Goal: Task Accomplishment & Management: Manage account settings

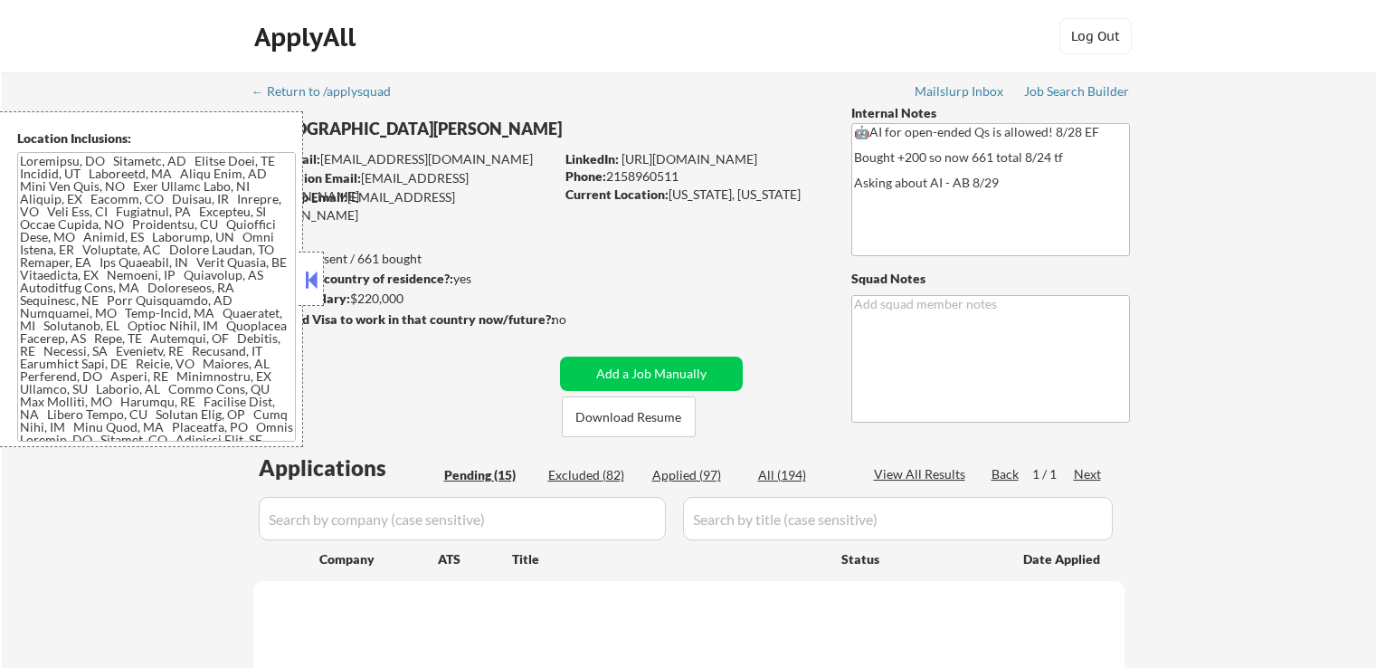
select select ""pending""
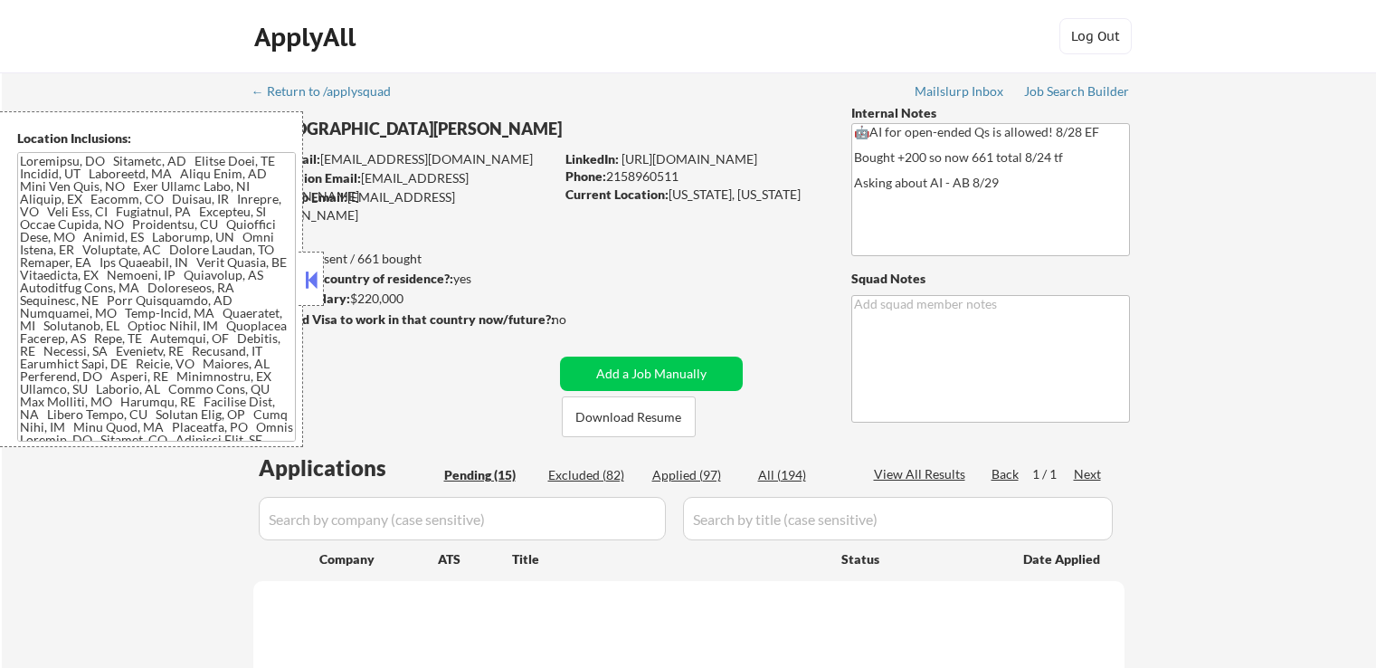
select select ""pending""
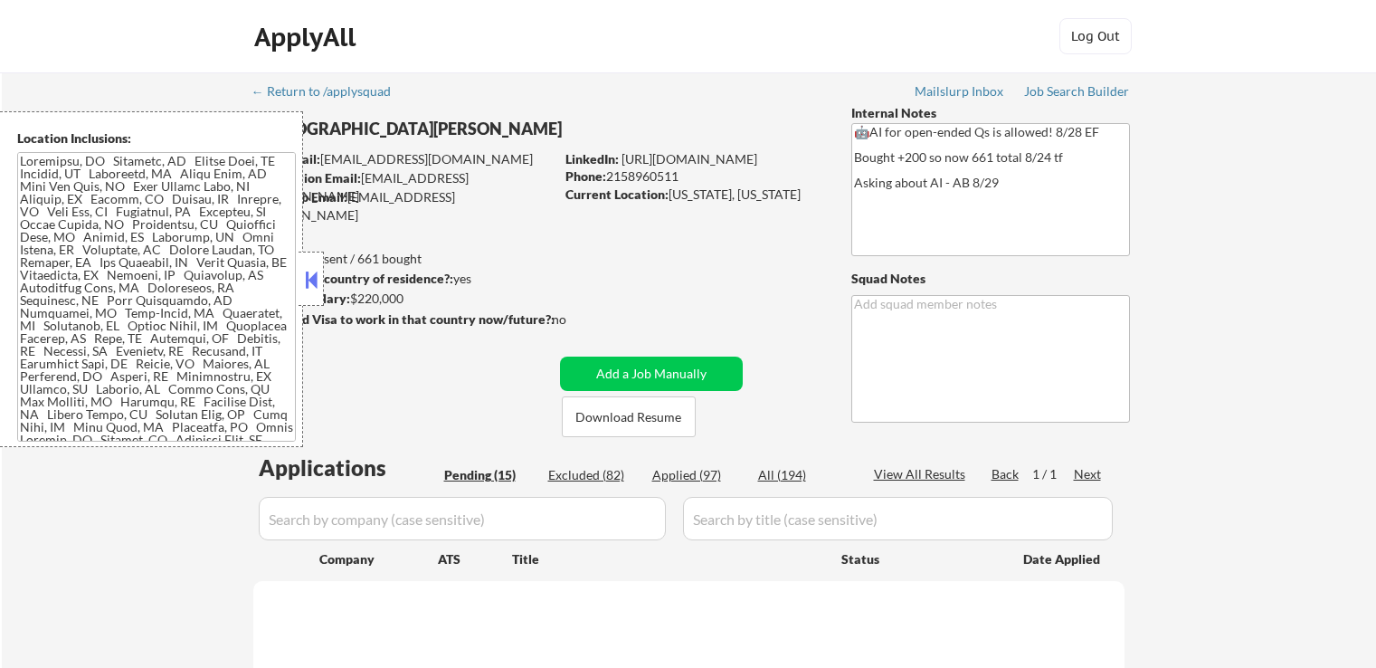
select select ""pending""
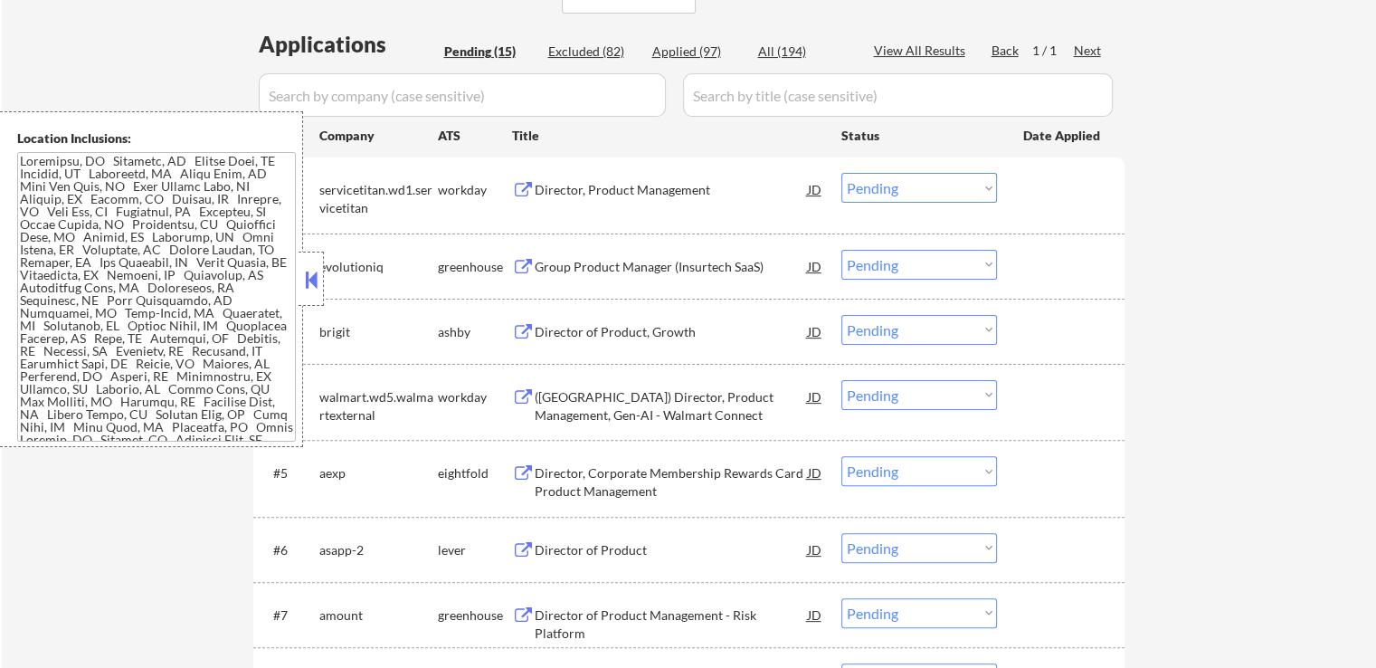
scroll to position [543, 0]
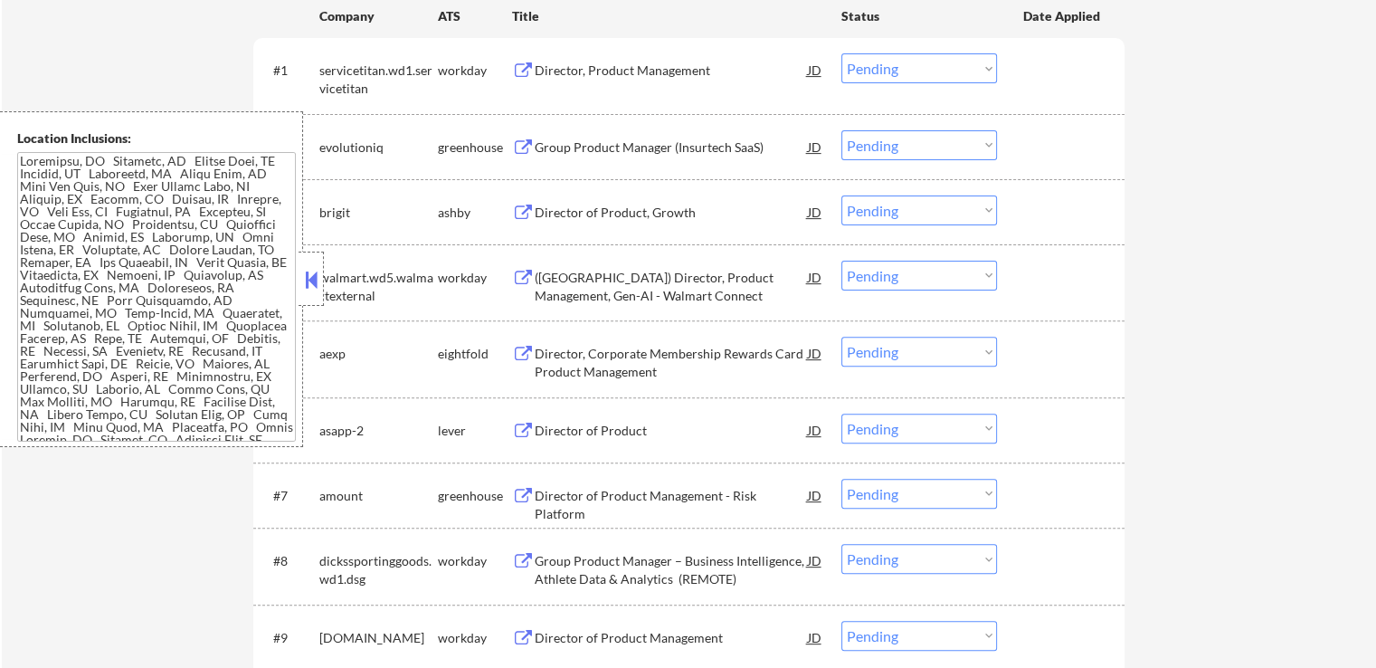
click at [572, 148] on div "Group Product Manager (Insurtech SaaS)" at bounding box center [671, 147] width 273 height 18
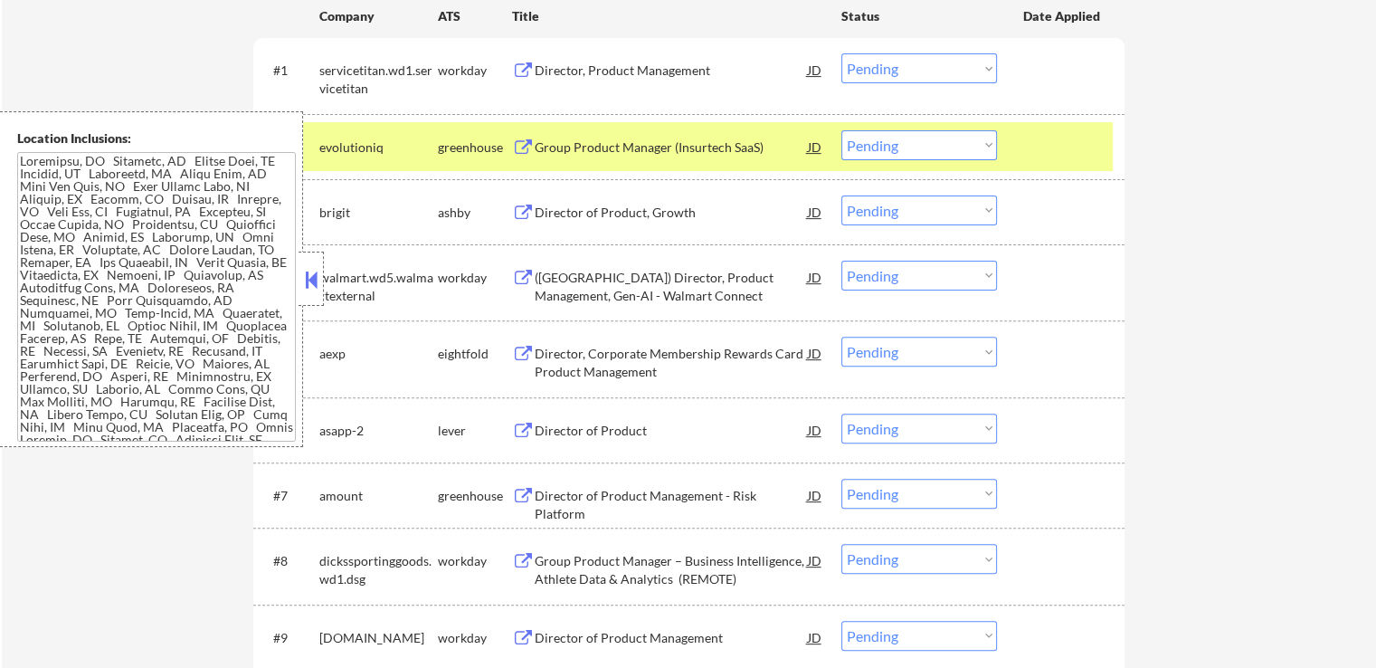
click at [556, 209] on div "Director of Product, Growth" at bounding box center [671, 213] width 273 height 18
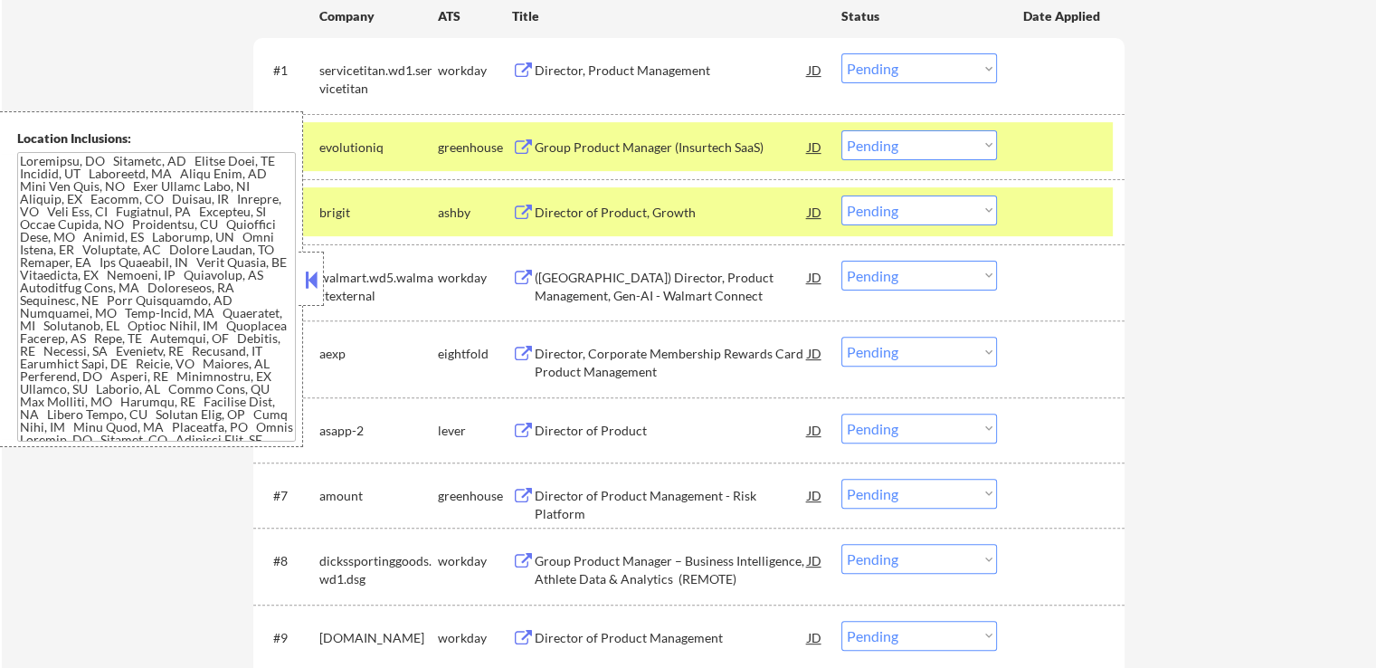
click at [544, 432] on div "Director of Product" at bounding box center [671, 431] width 273 height 18
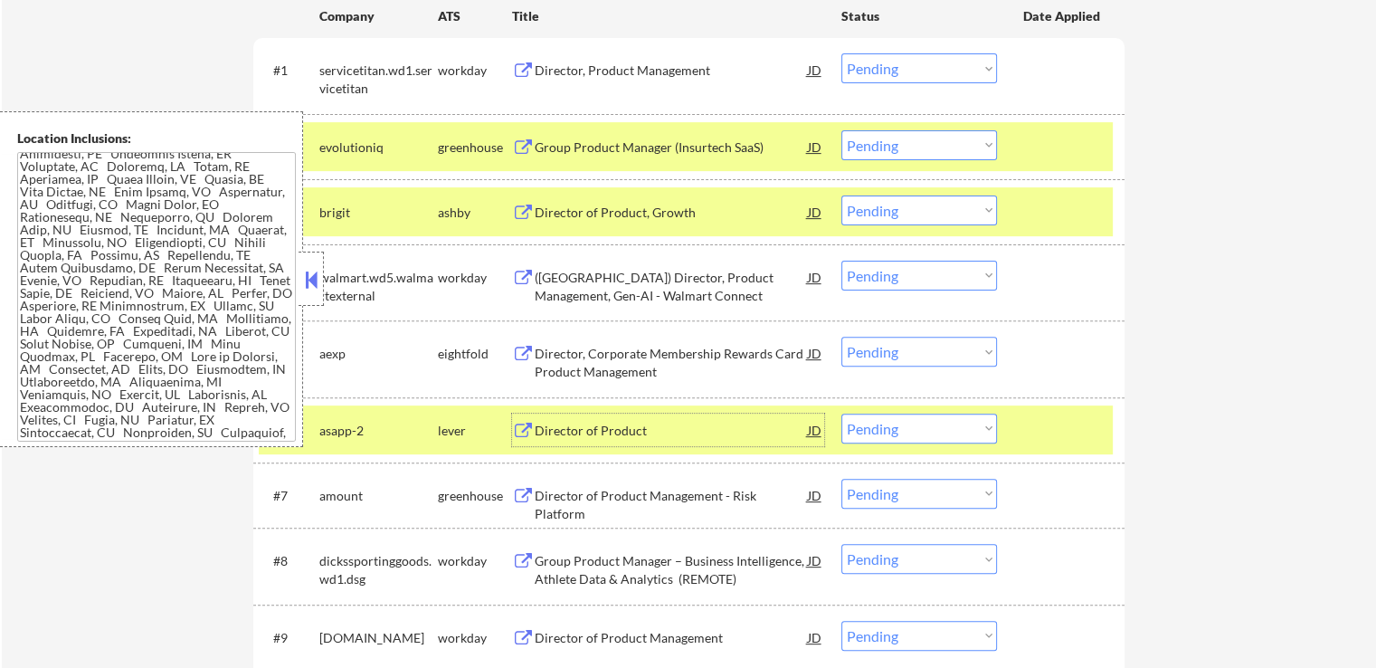
scroll to position [386, 0]
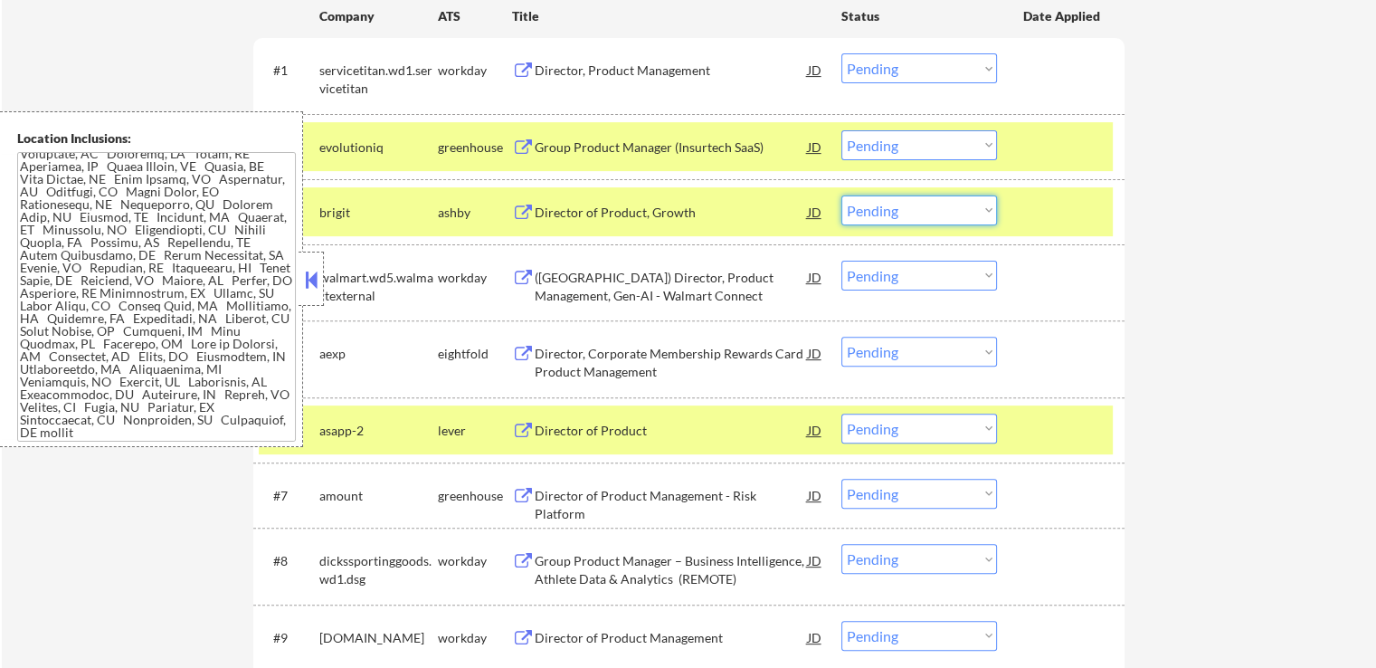
drag, startPoint x: 901, startPoint y: 209, endPoint x: 909, endPoint y: 223, distance: 15.8
click at [901, 209] on select "Choose an option... Pending Applied Excluded (Questions) Excluded (Expired) Exc…" at bounding box center [919, 210] width 156 height 30
click at [841, 195] on select "Choose an option... Pending Applied Excluded (Questions) Excluded (Expired) Exc…" at bounding box center [919, 210] width 156 height 30
select select ""pending""
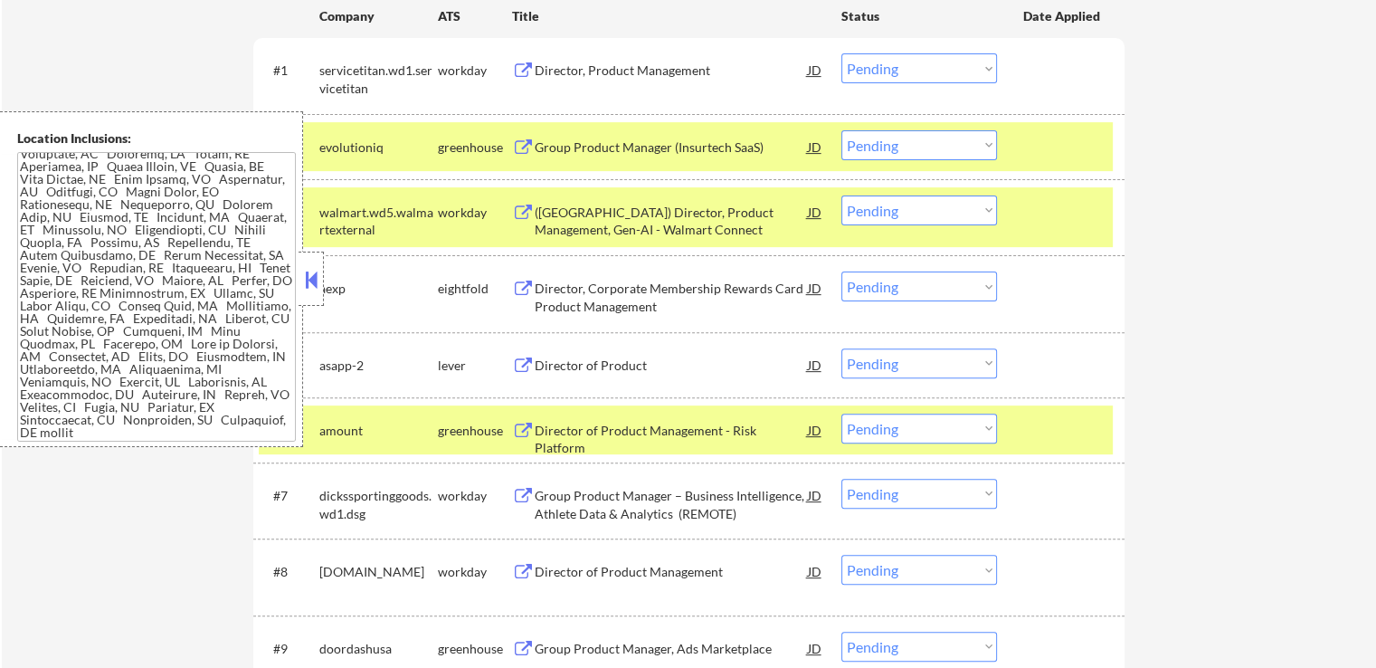
click at [883, 154] on select "Choose an option... Pending Applied Excluded (Questions) Excluded (Expired) Exc…" at bounding box center [919, 145] width 156 height 30
click at [841, 130] on select "Choose an option... Pending Applied Excluded (Questions) Excluded (Expired) Exc…" at bounding box center [919, 145] width 156 height 30
select select ""pending""
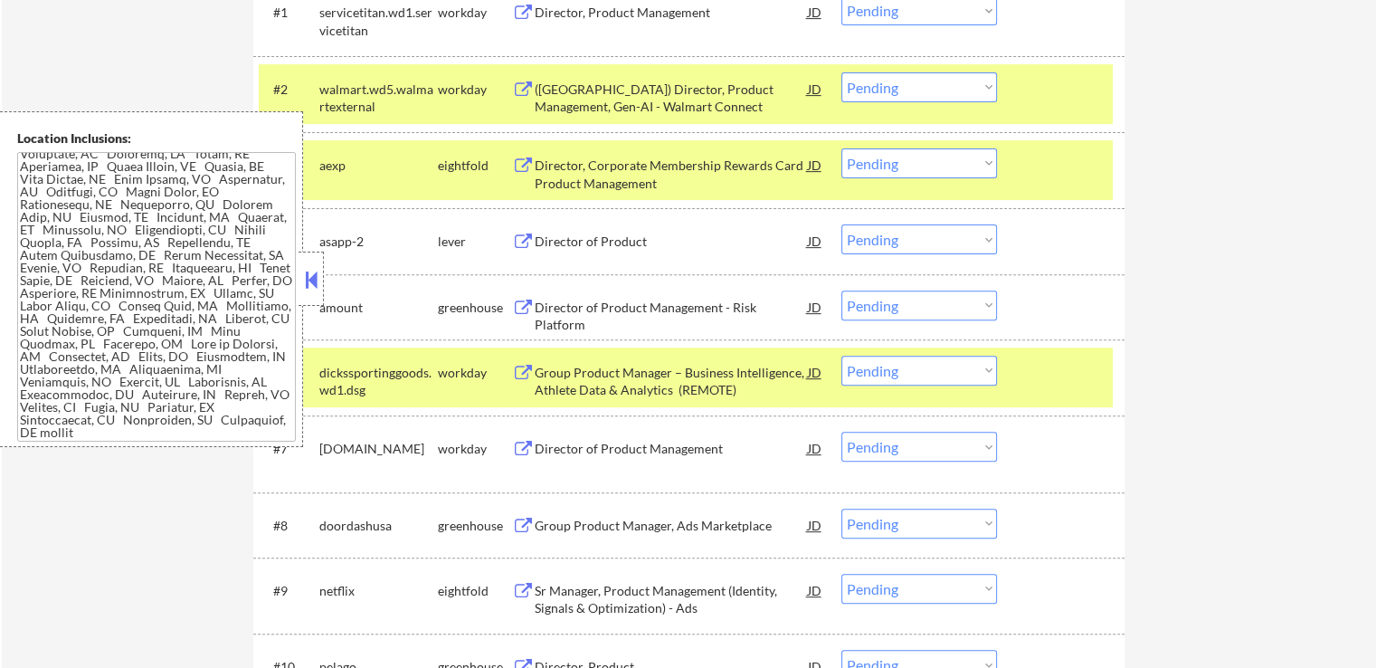
scroll to position [633, 0]
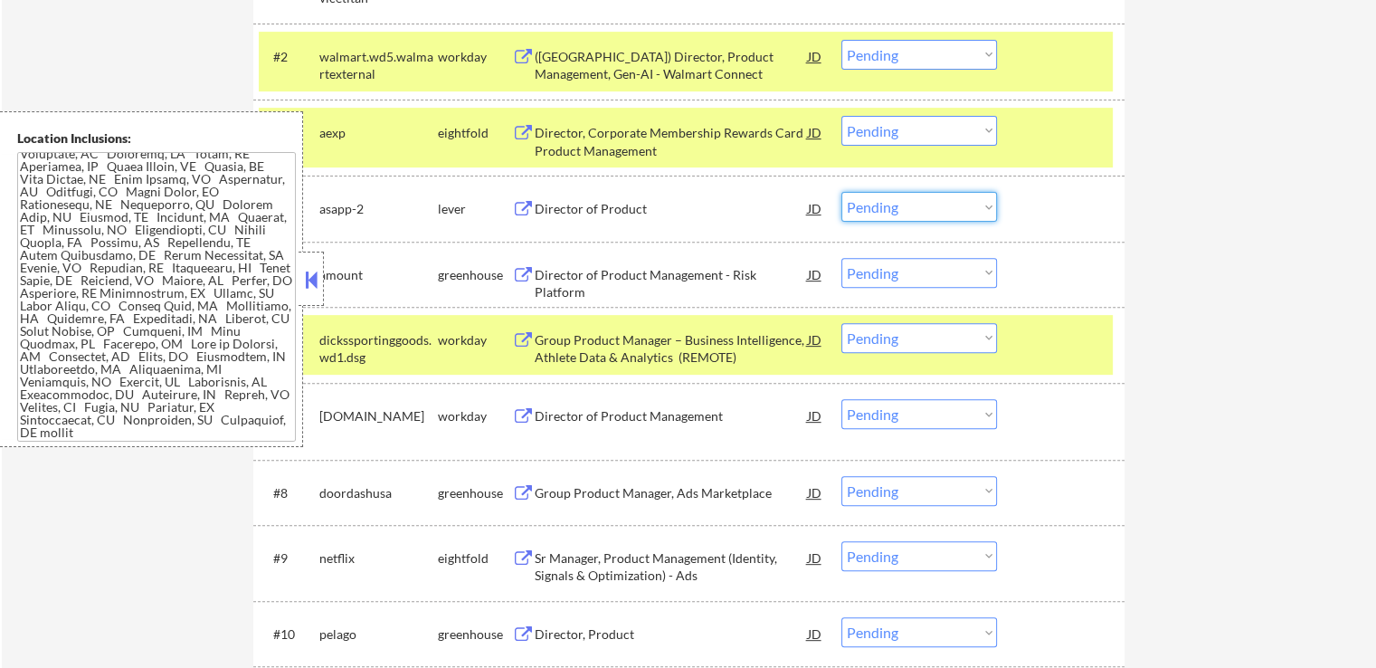
click at [891, 209] on select "Choose an option... Pending Applied Excluded (Questions) Excluded (Expired) Exc…" at bounding box center [919, 207] width 156 height 30
click at [841, 192] on select "Choose an option... Pending Applied Excluded (Questions) Excluded (Expired) Exc…" at bounding box center [919, 207] width 156 height 30
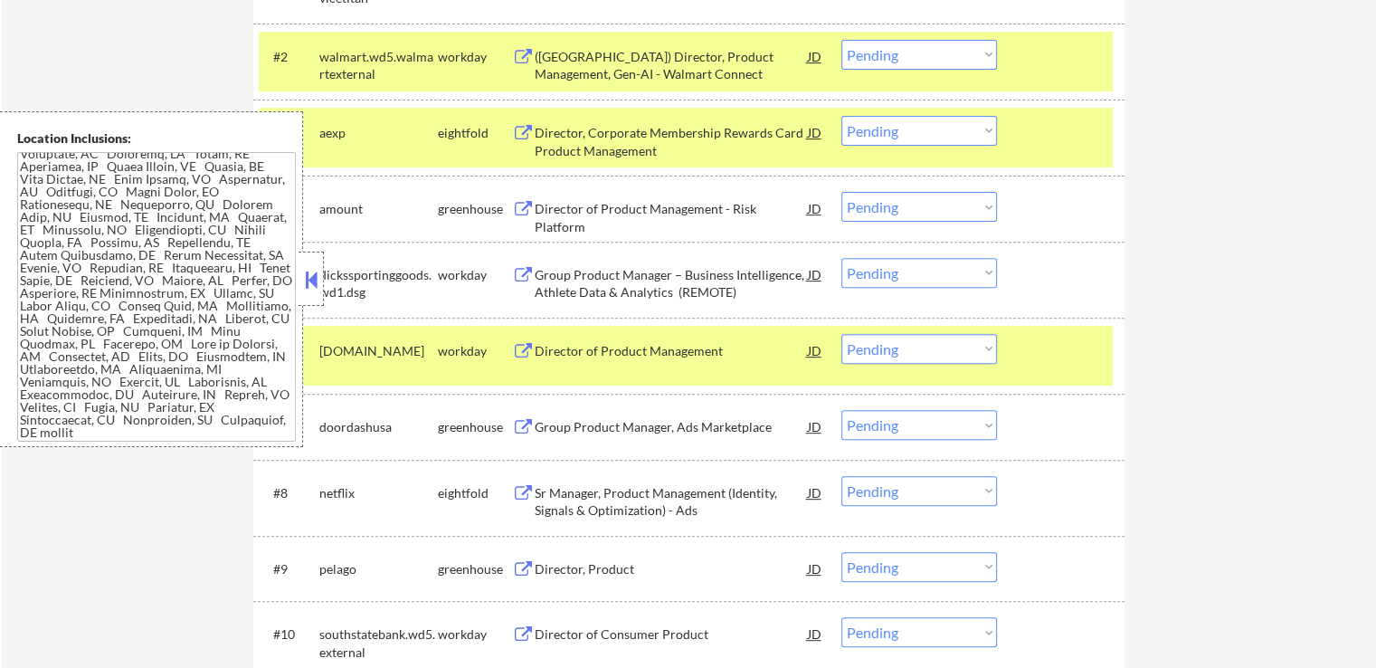
click at [563, 208] on div "Director of Product Management - Risk Platform" at bounding box center [671, 217] width 273 height 35
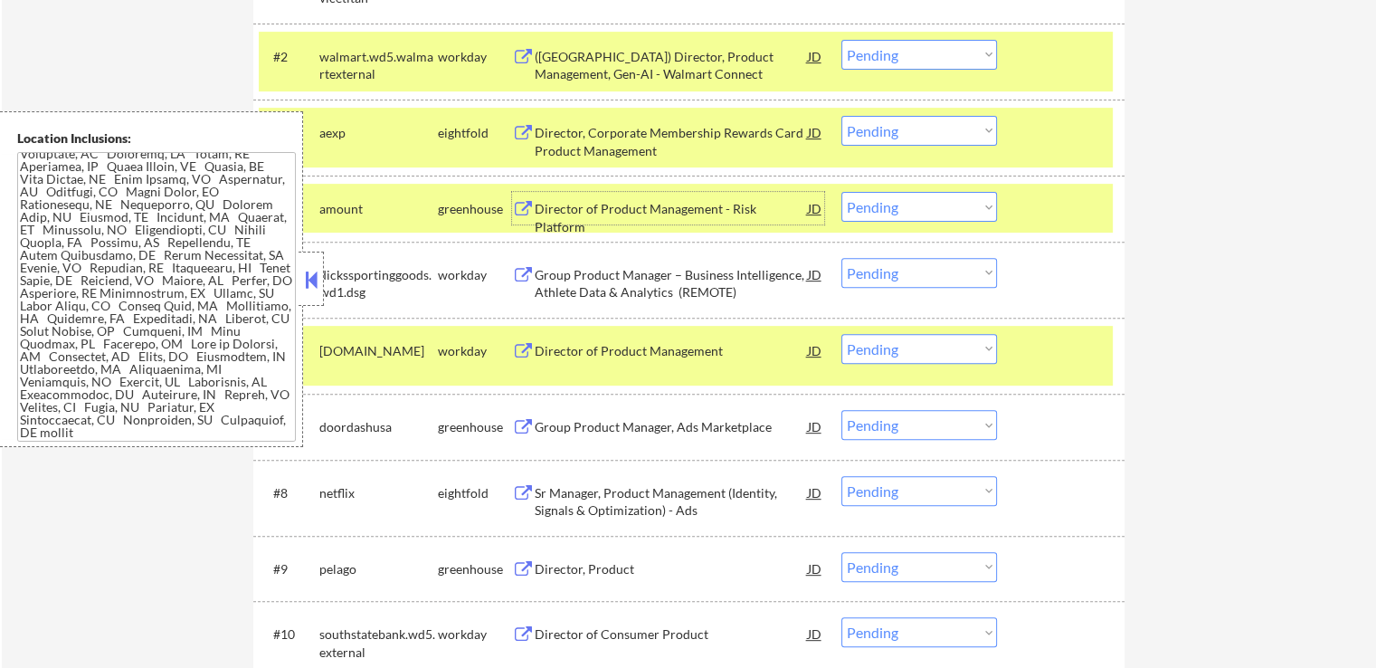
scroll to position [724, 0]
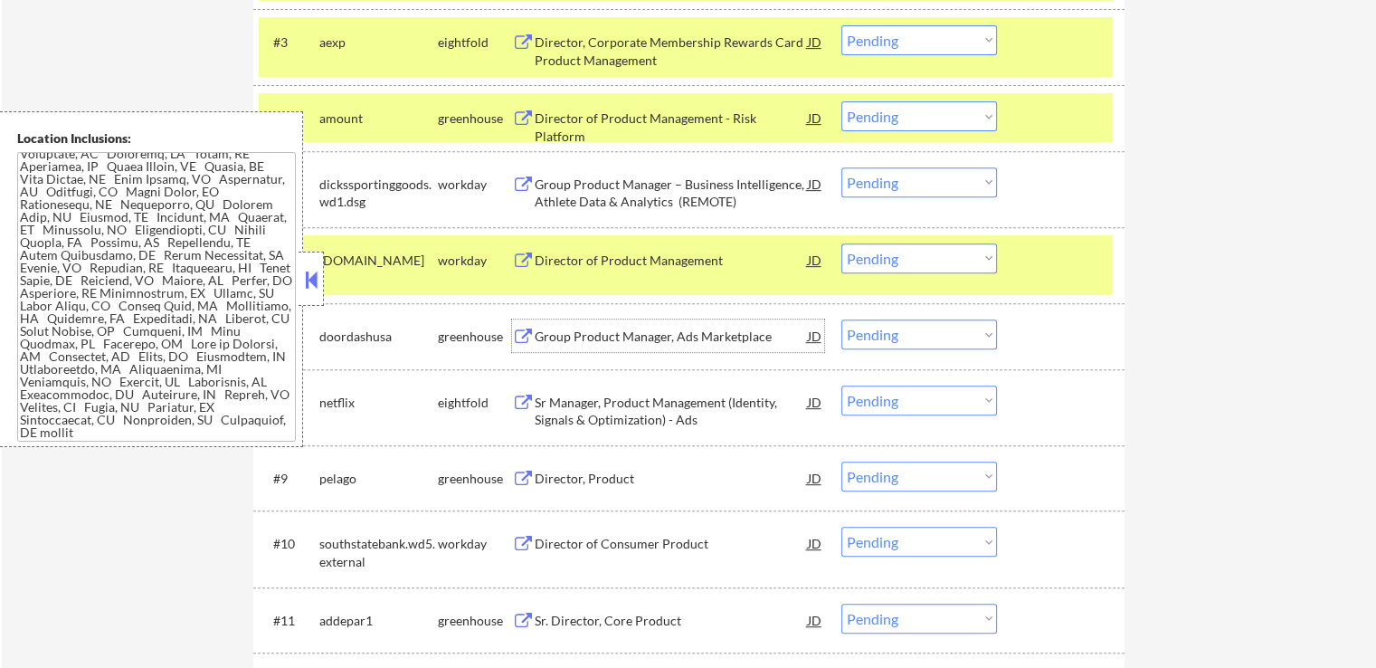
click at [564, 332] on div "Group Product Manager, Ads Marketplace" at bounding box center [671, 337] width 273 height 18
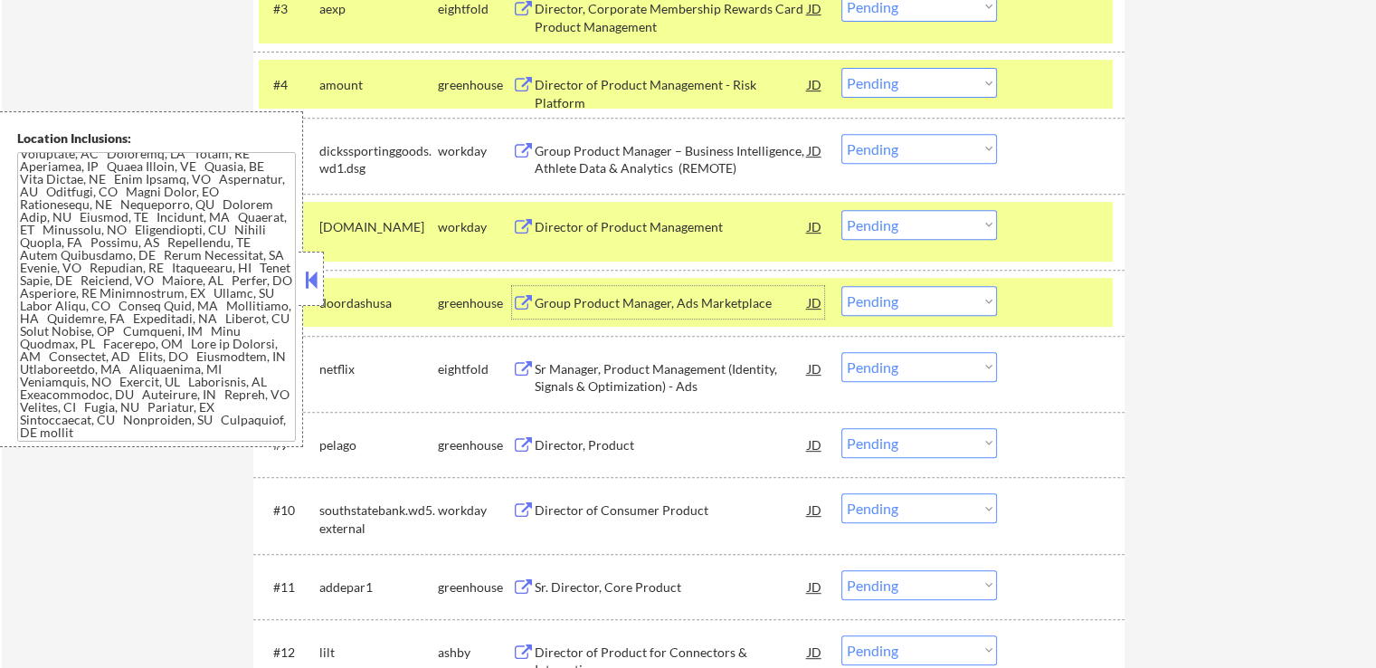
scroll to position [814, 0]
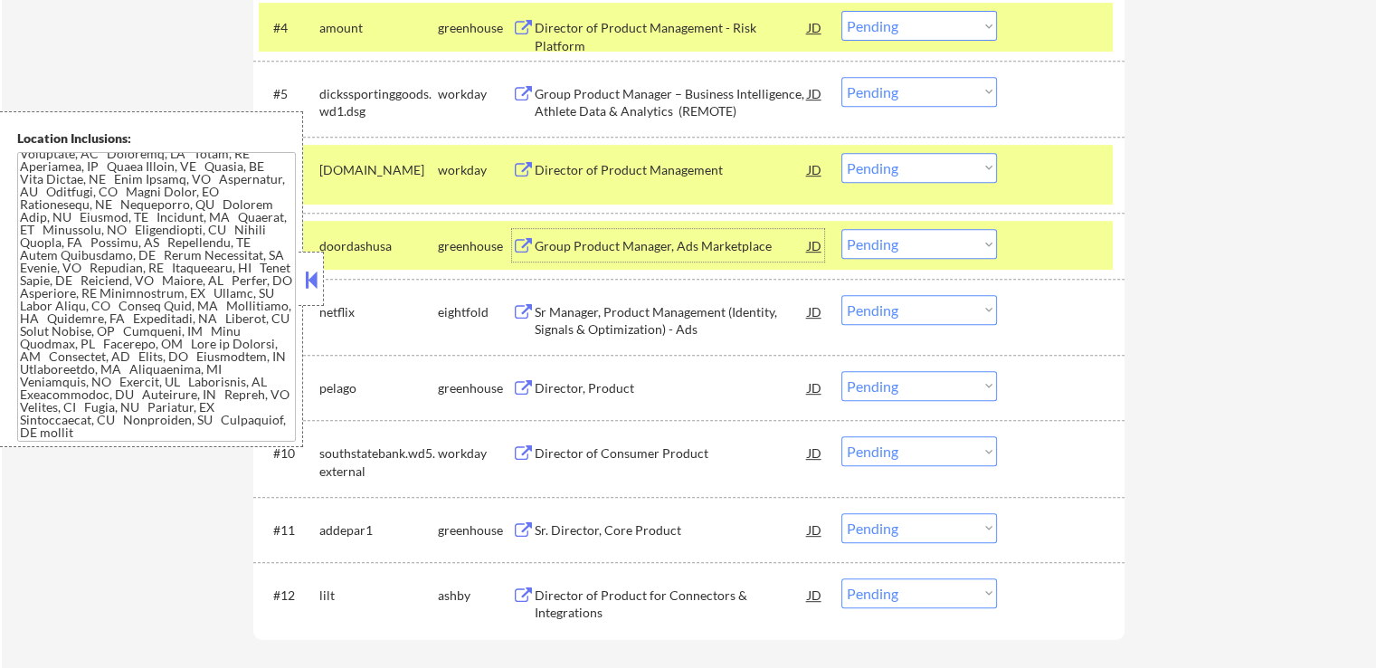
click at [912, 27] on select "Choose an option... Pending Applied Excluded (Questions) Excluded (Expired) Exc…" at bounding box center [919, 26] width 156 height 30
click at [841, 11] on select "Choose an option... Pending Applied Excluded (Questions) Excluded (Expired) Exc…" at bounding box center [919, 26] width 156 height 30
click at [886, 250] on select "Choose an option... Pending Applied Excluded (Questions) Excluded (Expired) Exc…" at bounding box center [919, 244] width 156 height 30
select select ""pending""
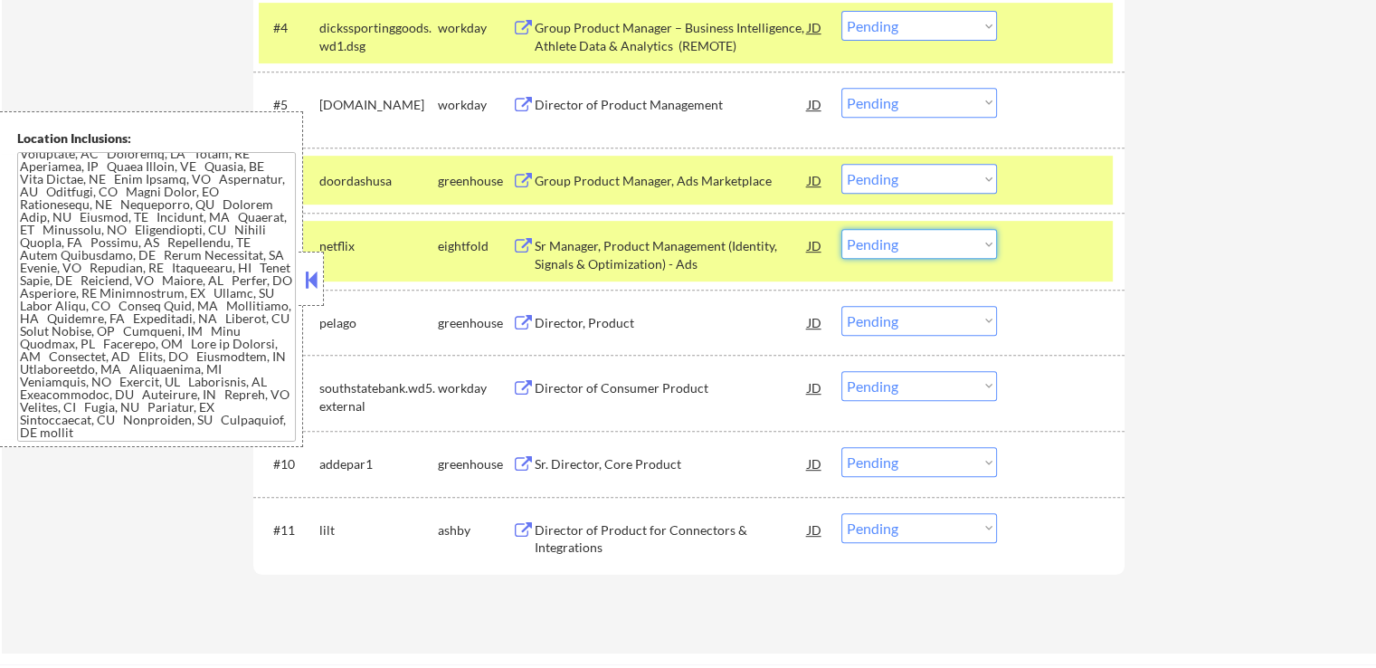
drag, startPoint x: 1209, startPoint y: 198, endPoint x: 1162, endPoint y: 200, distance: 47.1
click at [901, 179] on select "Choose an option... Pending Applied Excluded (Questions) Excluded (Expired) Exc…" at bounding box center [919, 179] width 156 height 30
click at [841, 164] on select "Choose an option... Pending Applied Excluded (Questions) Excluded (Expired) Exc…" at bounding box center [919, 179] width 156 height 30
click at [581, 323] on div "Director, Product" at bounding box center [671, 323] width 273 height 18
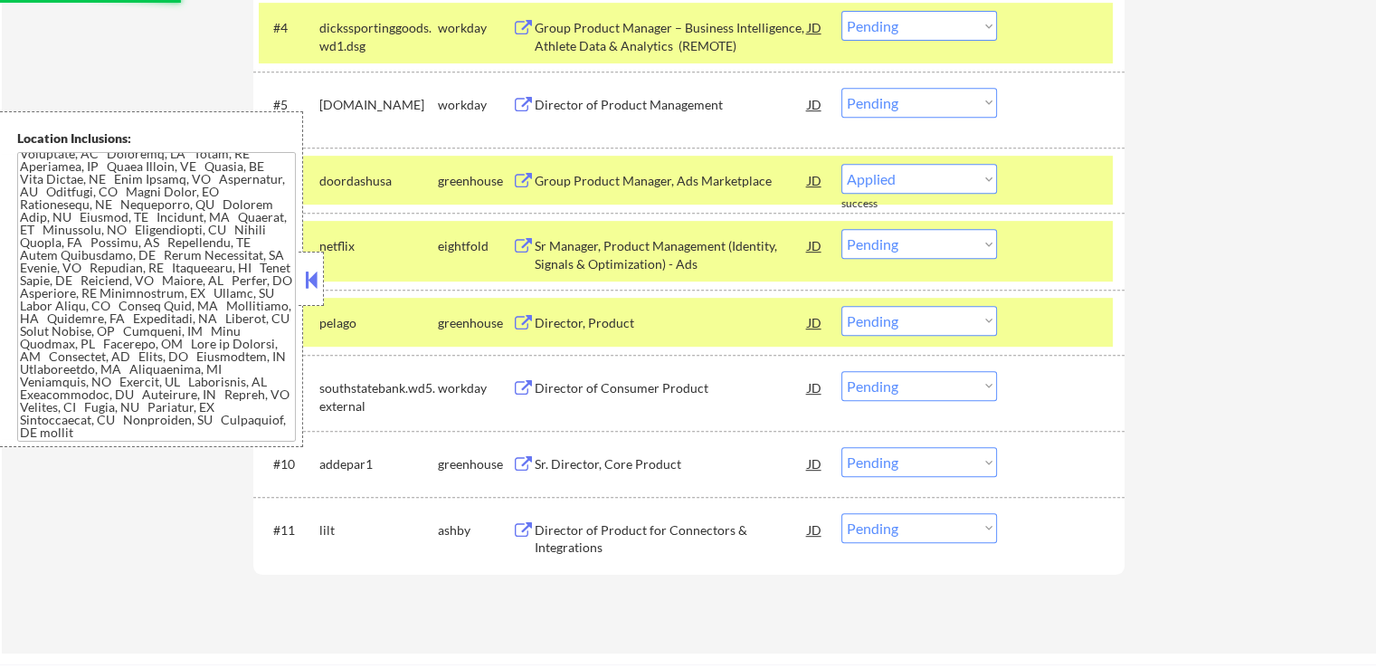
select select ""pending""
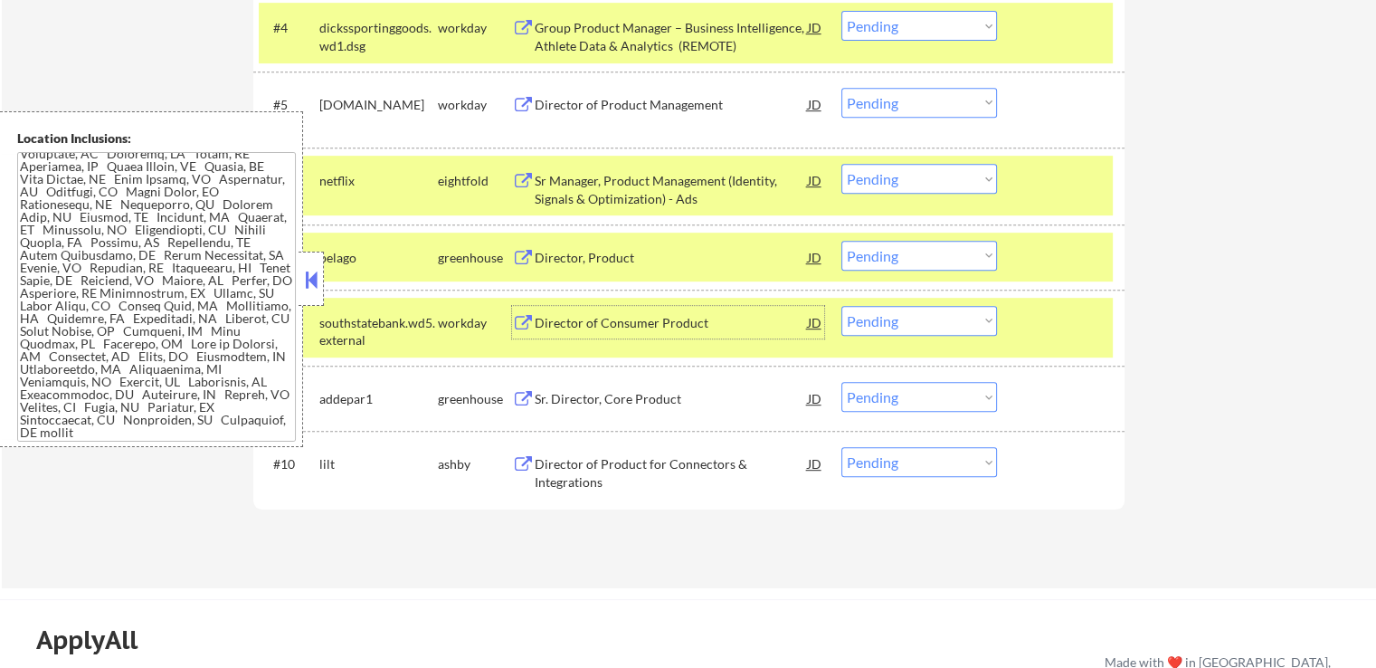
scroll to position [905, 0]
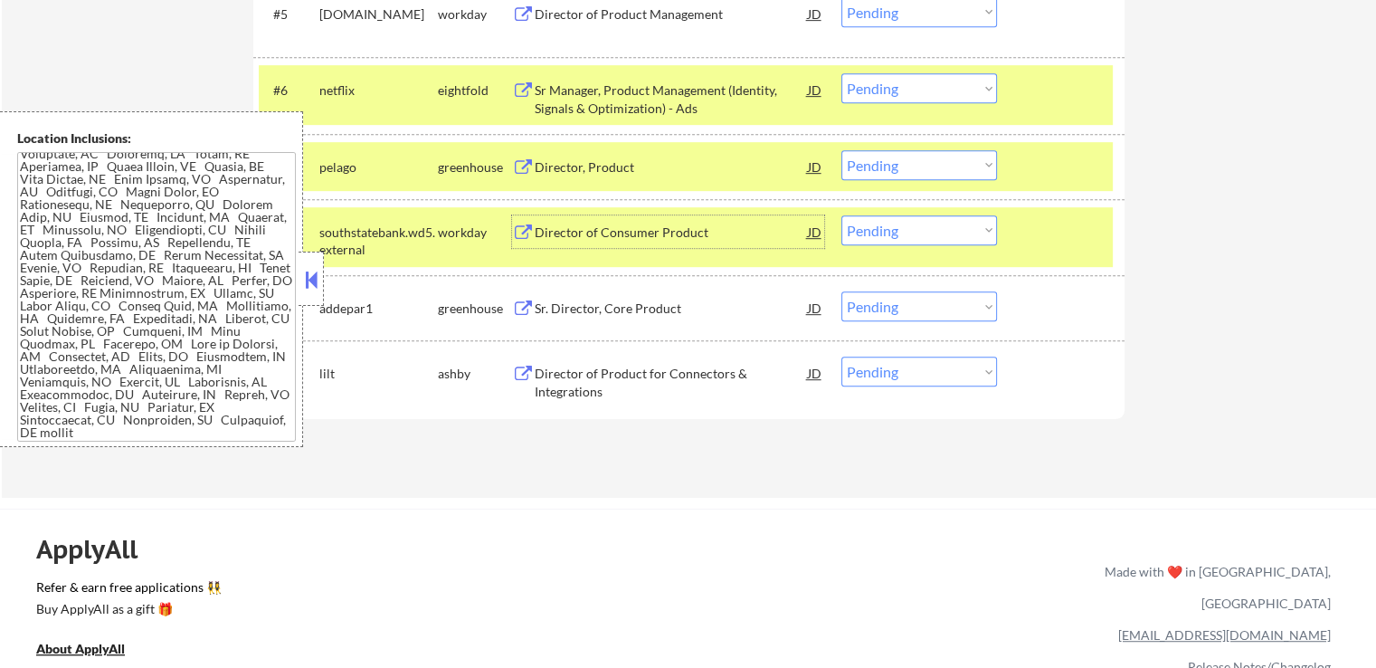
click at [917, 177] on select "Choose an option... Pending Applied Excluded (Questions) Excluded (Expired) Exc…" at bounding box center [919, 165] width 156 height 30
click at [841, 150] on select "Choose an option... Pending Applied Excluded (Questions) Excluded (Expired) Exc…" at bounding box center [919, 165] width 156 height 30
click at [576, 301] on div "Sr. Director, Core Product" at bounding box center [671, 308] width 273 height 18
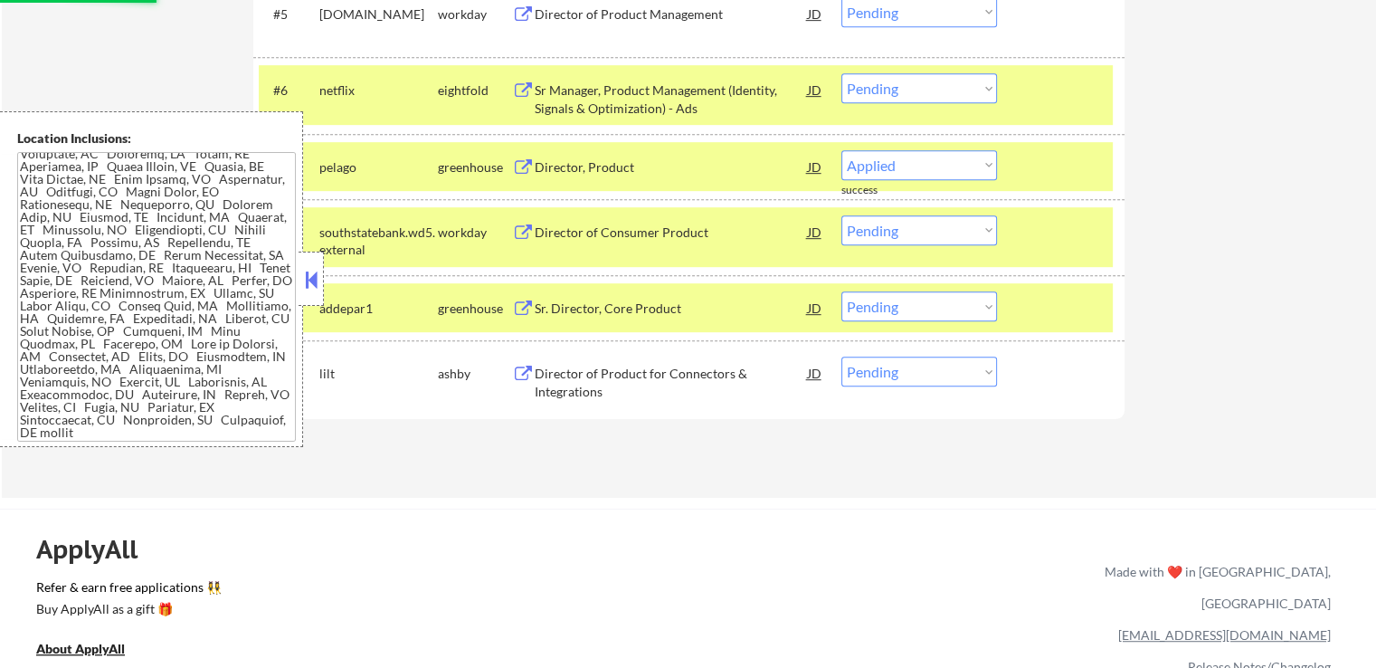
select select ""pending""
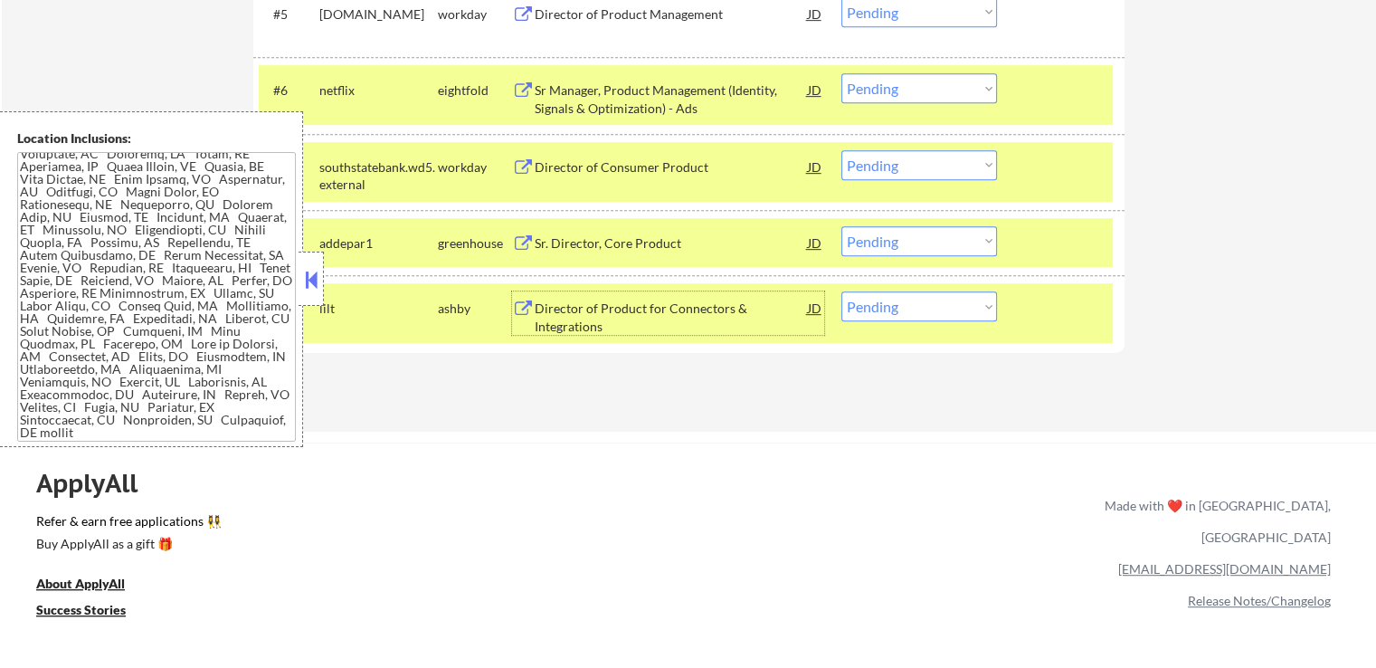
drag, startPoint x: 918, startPoint y: 235, endPoint x: 919, endPoint y: 254, distance: 19.0
click at [918, 235] on select "Choose an option... Pending Applied Excluded (Questions) Excluded (Expired) Exc…" at bounding box center [919, 241] width 156 height 30
click at [841, 226] on select "Choose an option... Pending Applied Excluded (Questions) Excluded (Expired) Exc…" at bounding box center [919, 241] width 156 height 30
click at [645, 311] on div "Director of Product for Connectors & Integrations" at bounding box center [671, 316] width 273 height 35
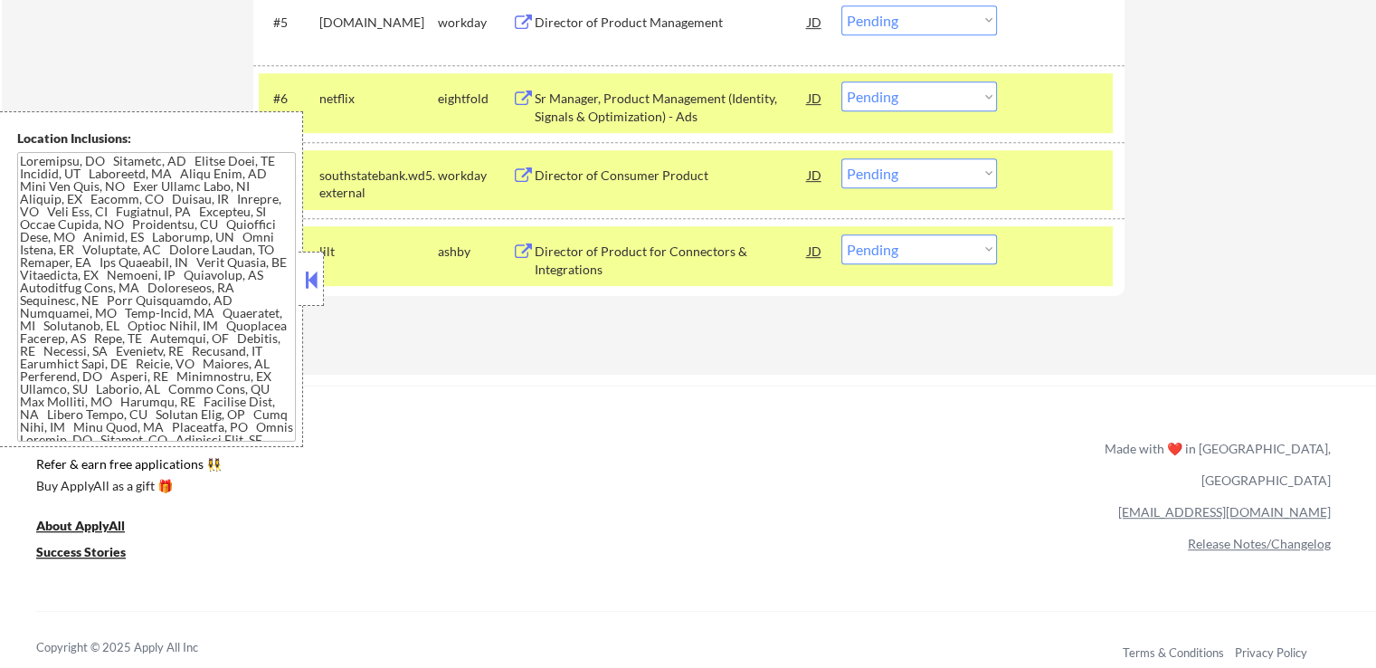
scroll to position [898, 0]
click at [930, 259] on select "Choose an option... Pending Applied Excluded (Questions) Excluded (Expired) Exc…" at bounding box center [919, 248] width 156 height 30
select select ""excluded__location_""
click at [841, 233] on select "Choose an option... Pending Applied Excluded (Questions) Excluded (Expired) Exc…" at bounding box center [919, 248] width 156 height 30
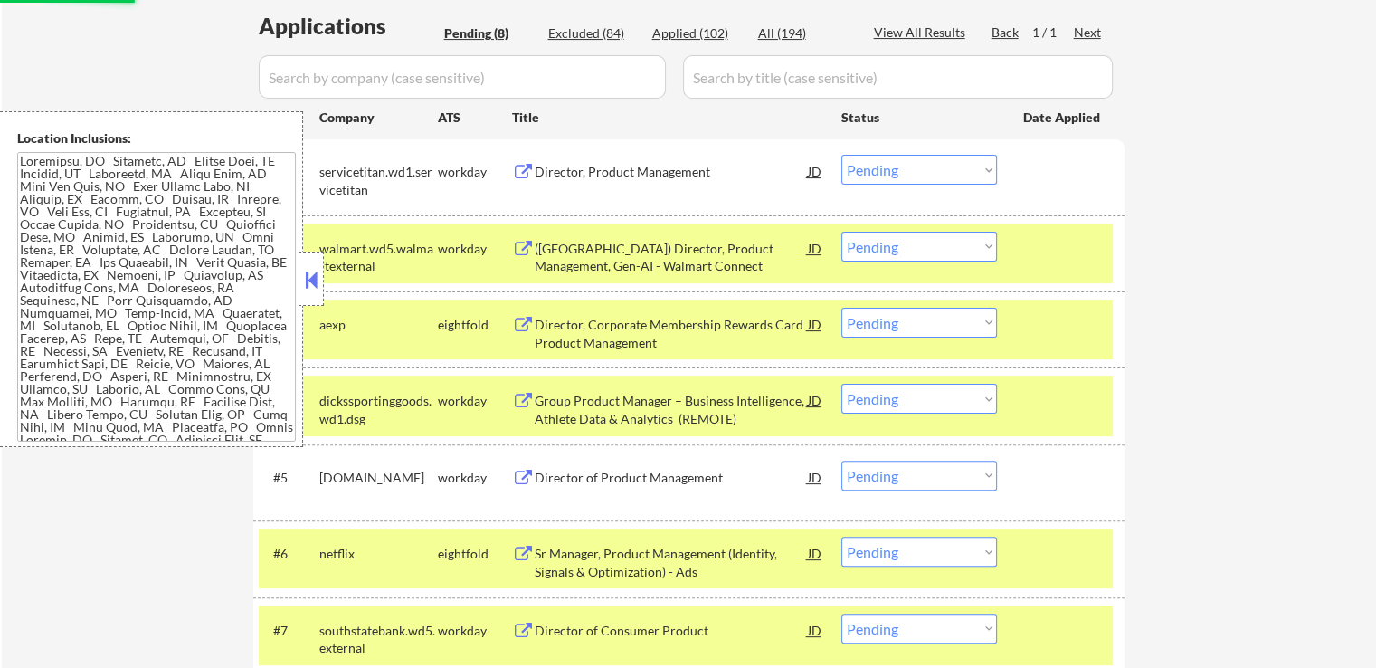
scroll to position [536, 0]
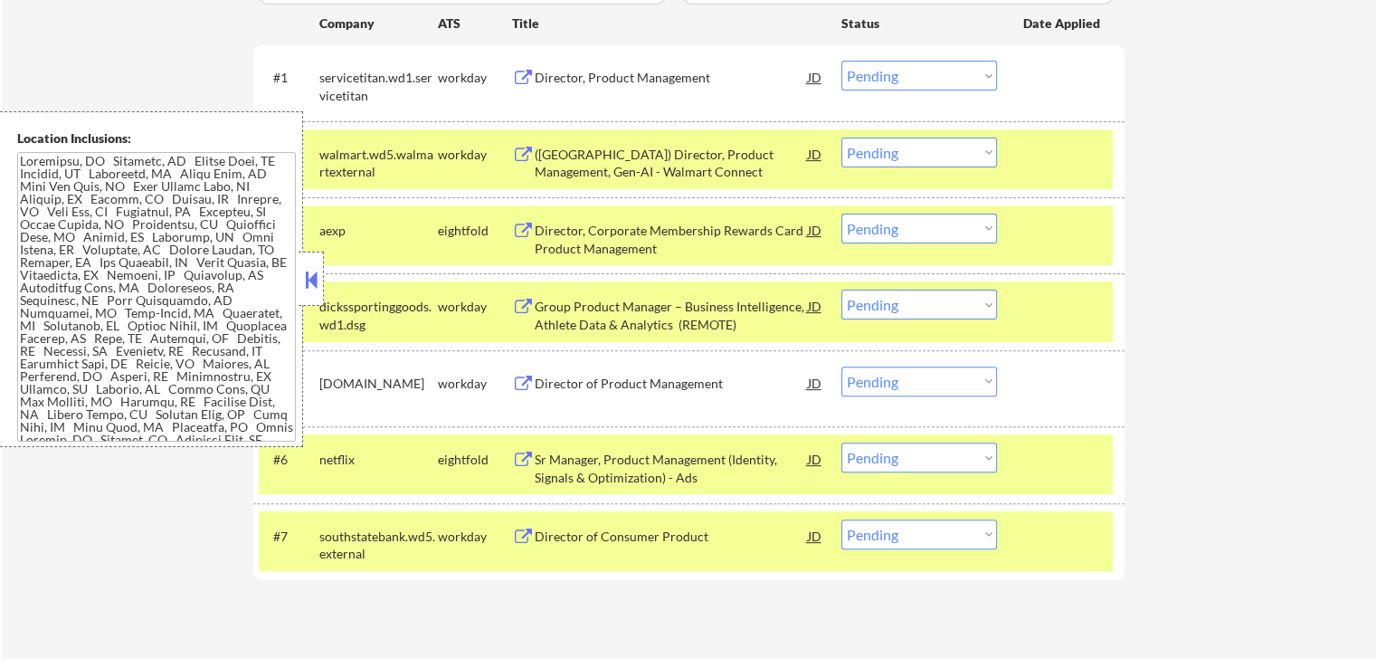
click at [1355, 126] on div "← Return to /applysquad Mailslurp Inbox Job Search Builder [DEMOGRAPHIC_DATA][P…" at bounding box center [689, 98] width 1374 height 1122
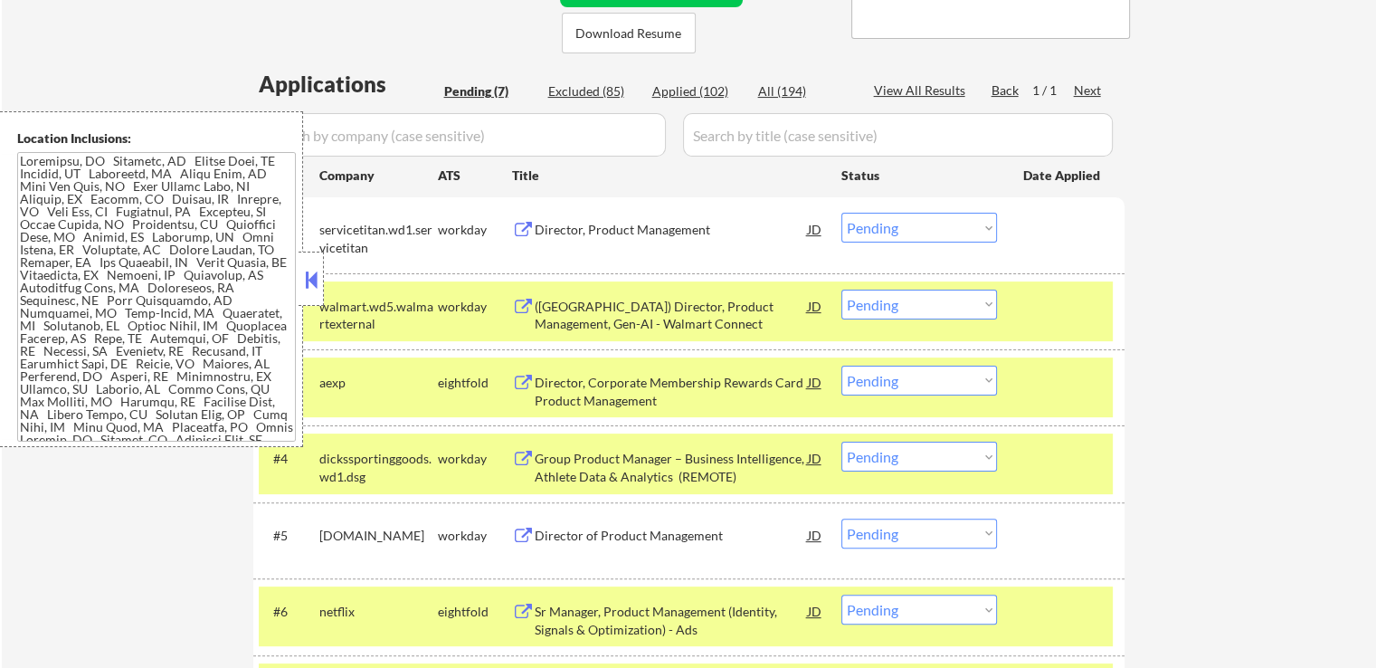
scroll to position [174, 0]
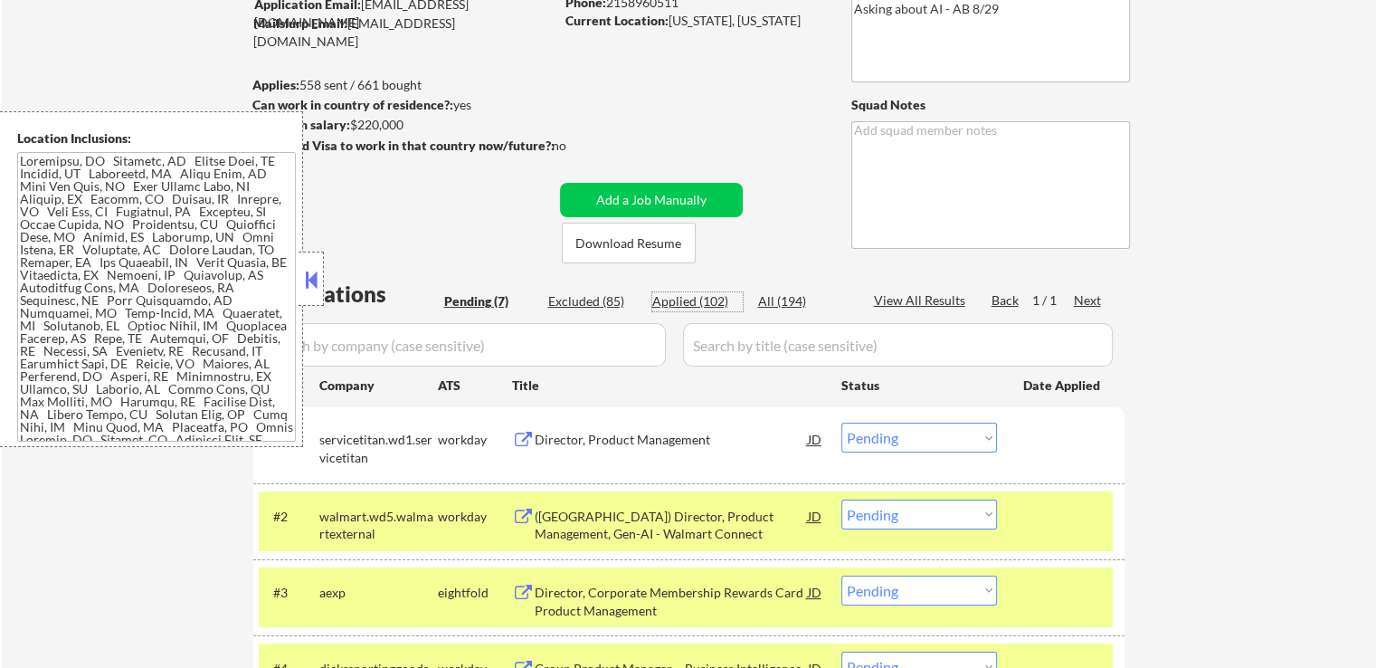
click at [706, 301] on div "Applied (102)" at bounding box center [697, 301] width 90 height 18
select select ""applied""
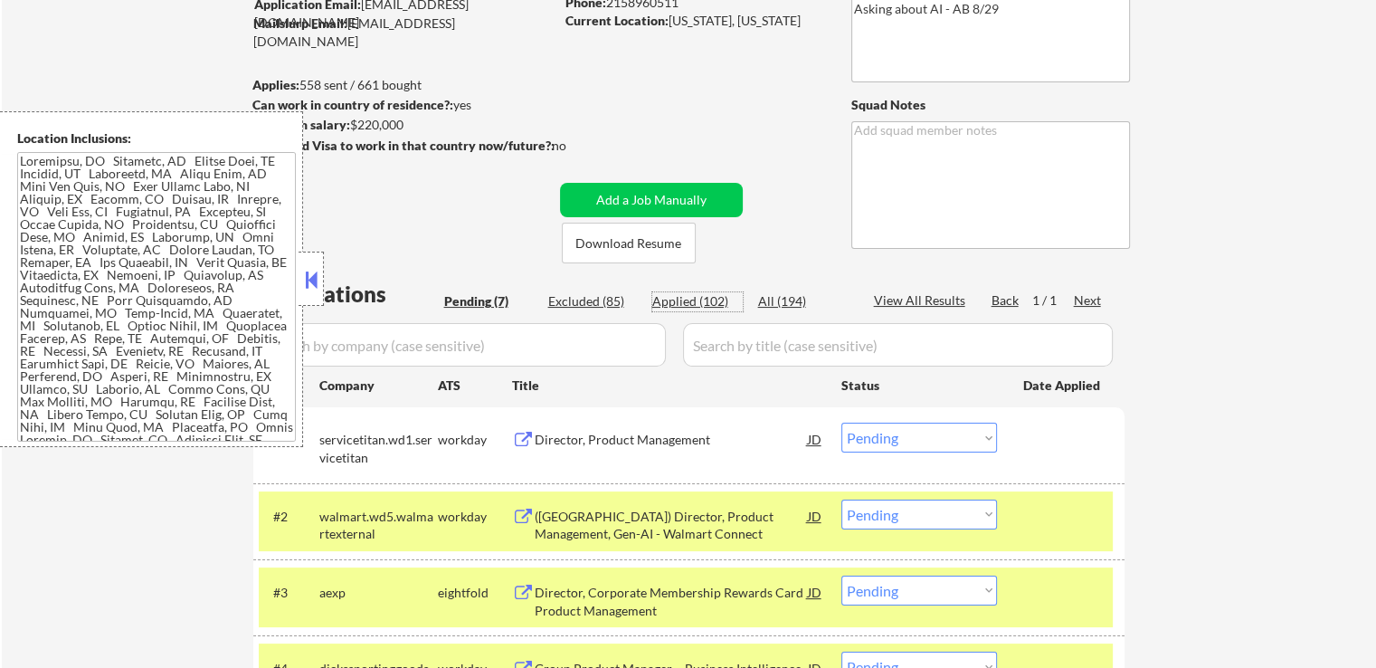
select select ""applied""
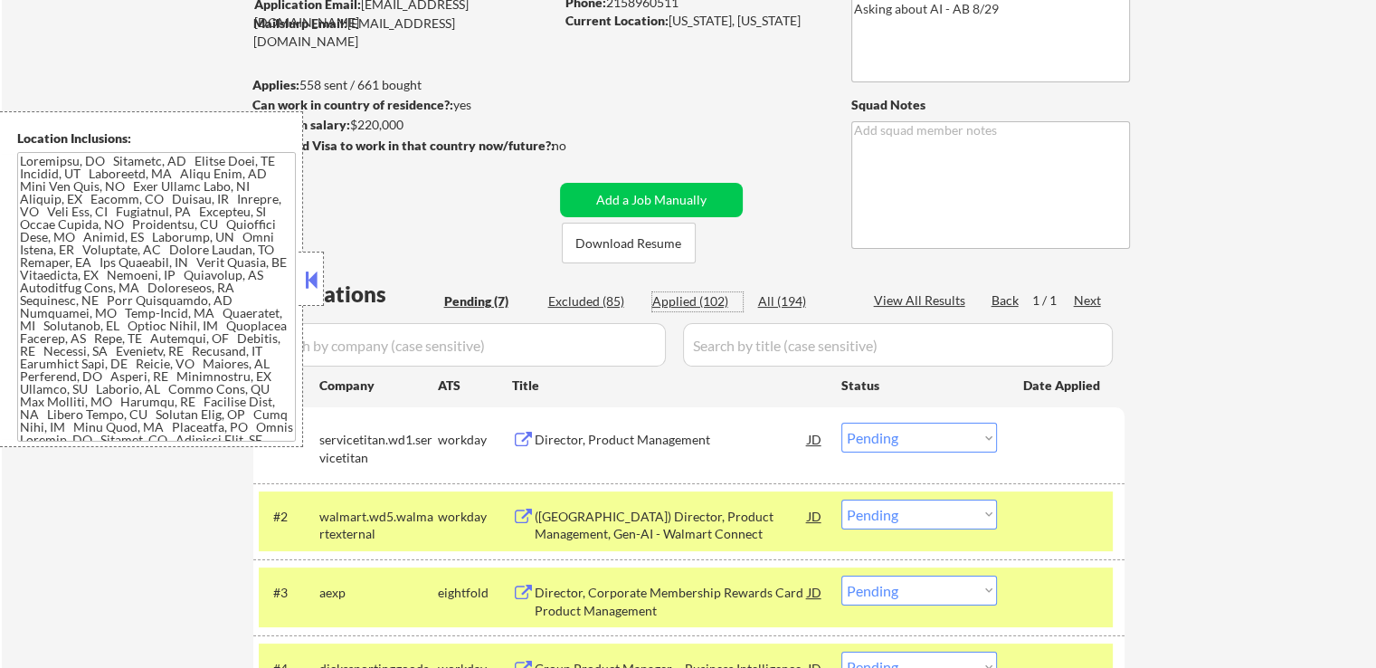
select select ""applied""
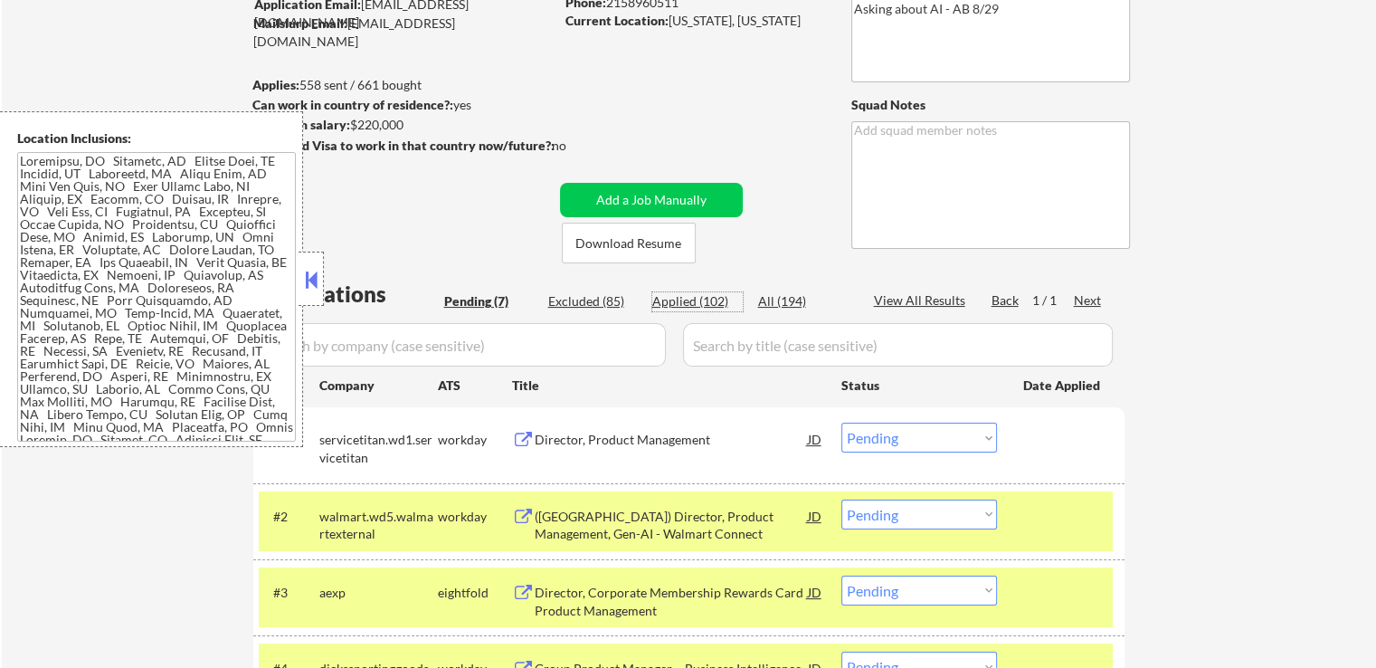
select select ""applied""
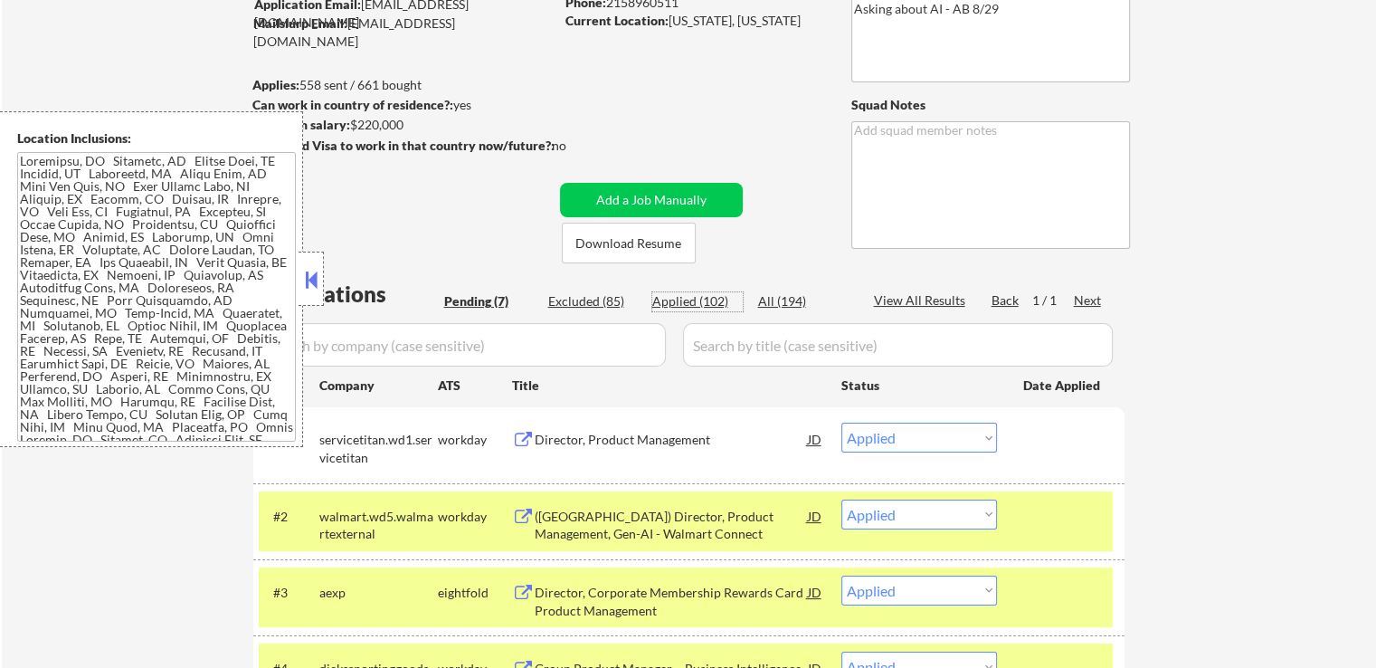
select select ""applied""
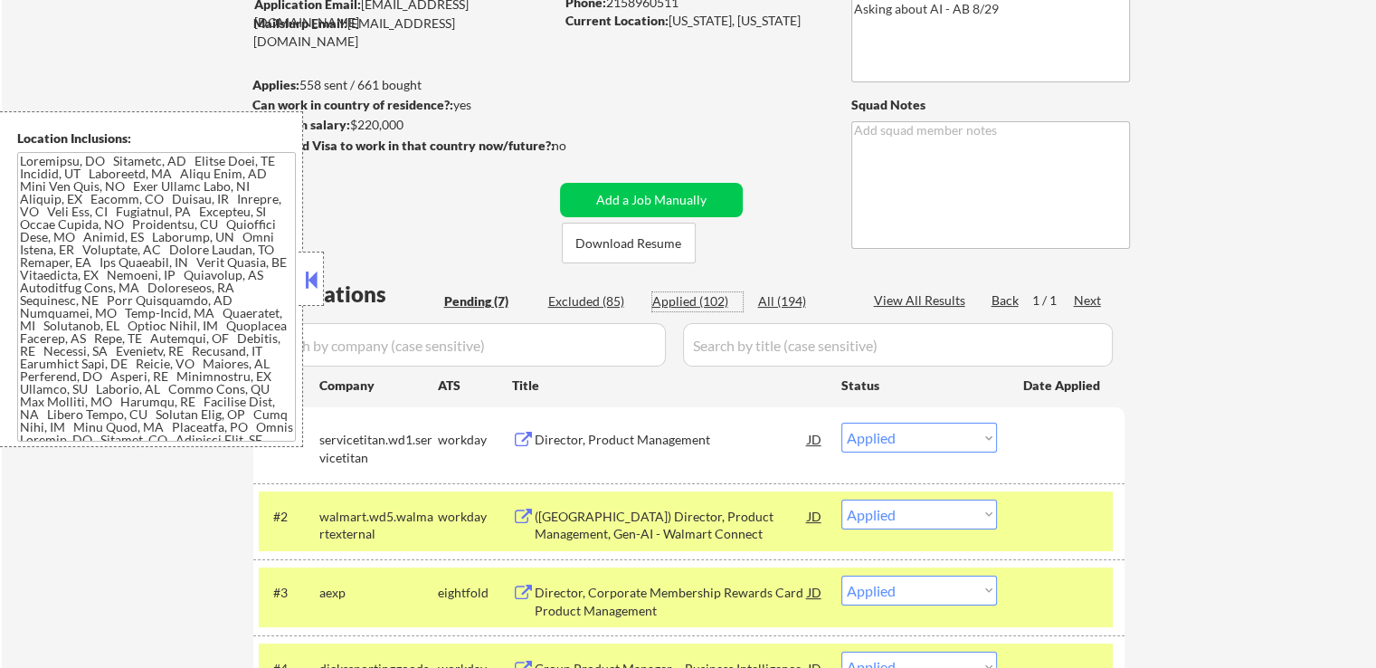
select select ""applied""
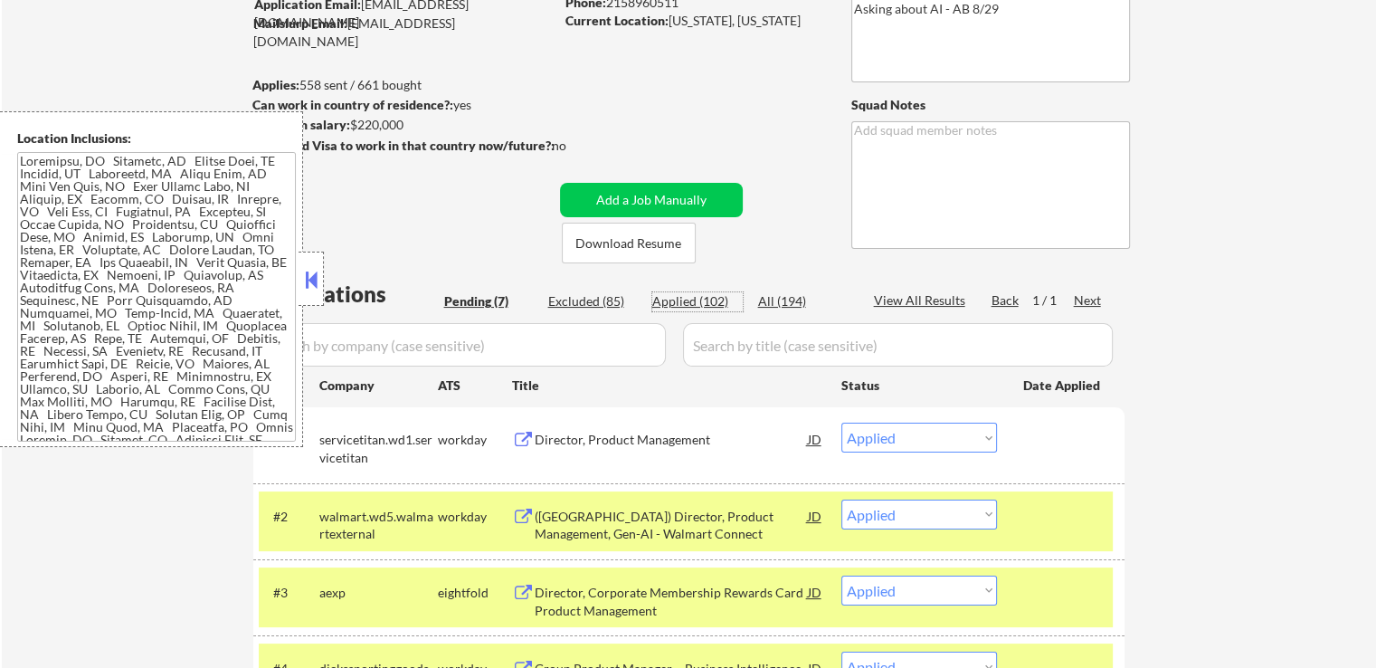
select select ""applied""
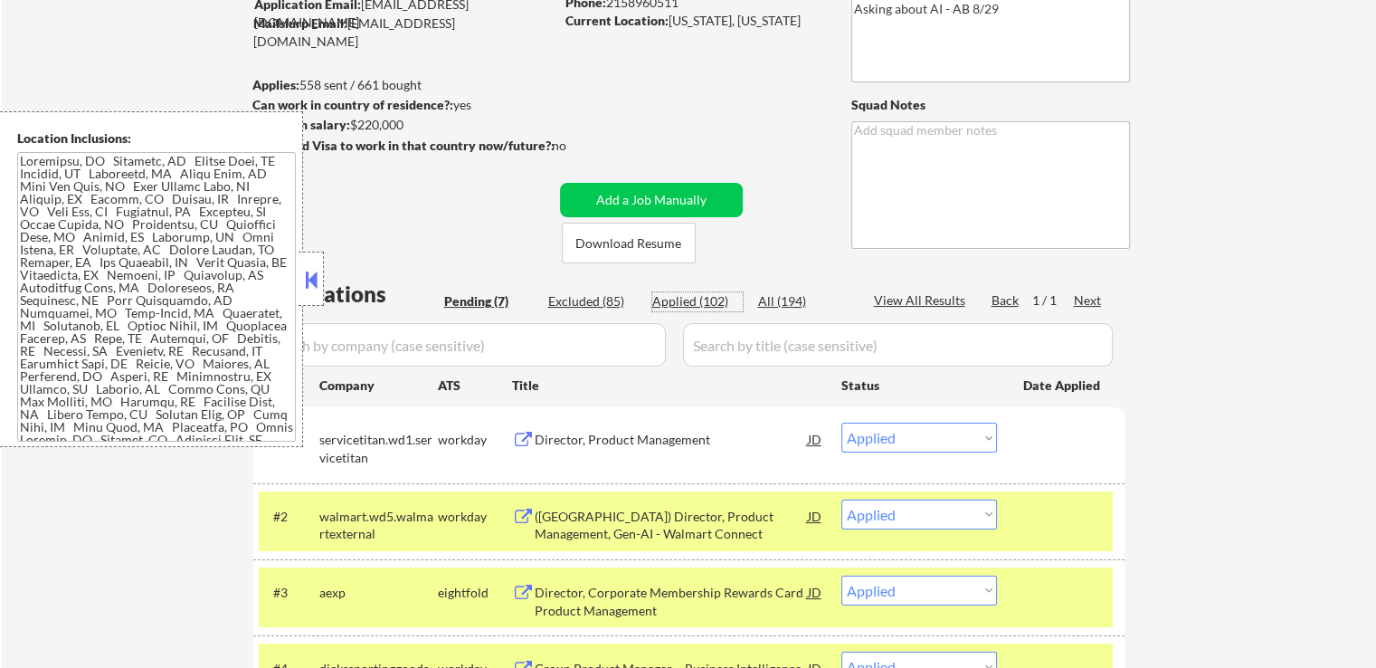
select select ""applied""
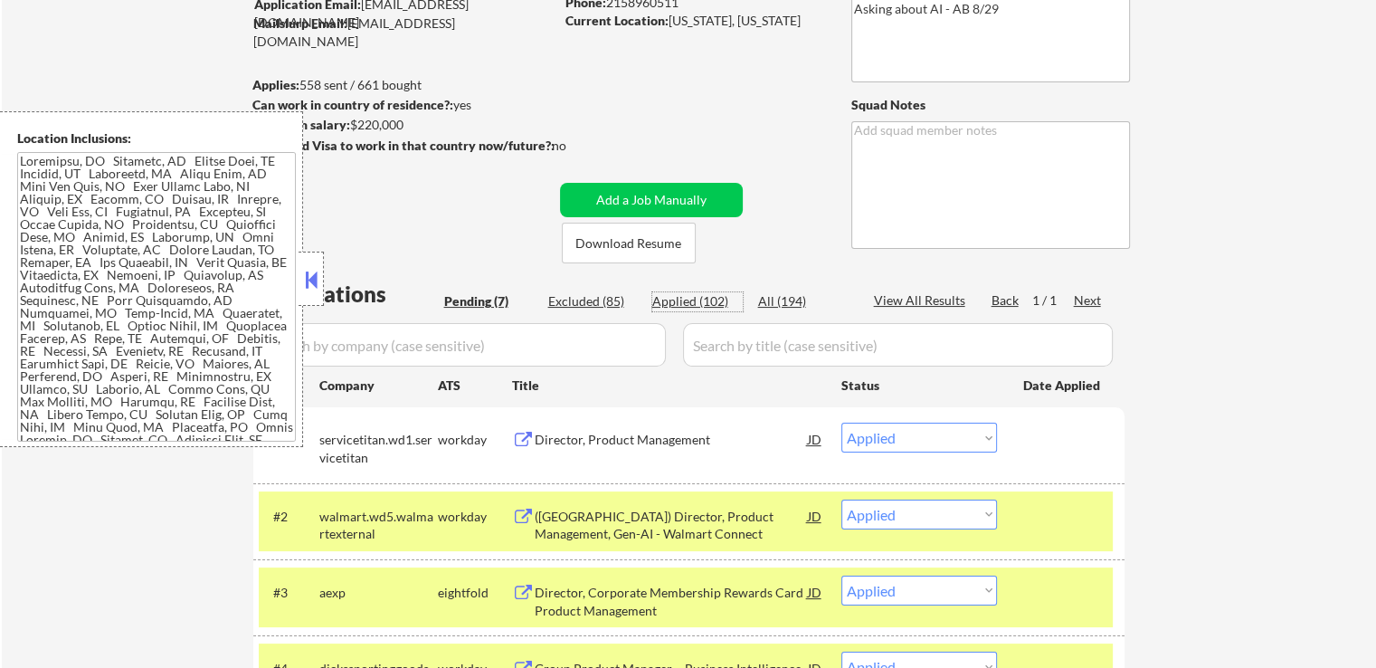
select select ""applied""
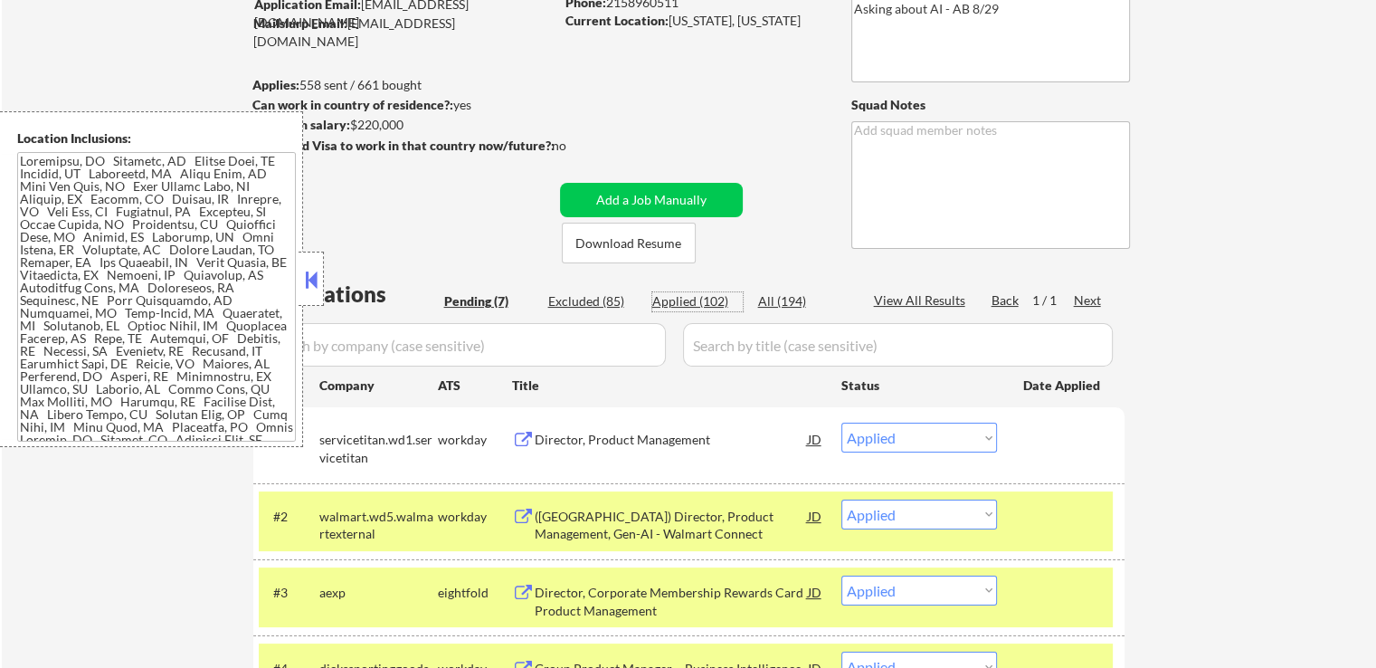
select select ""applied""
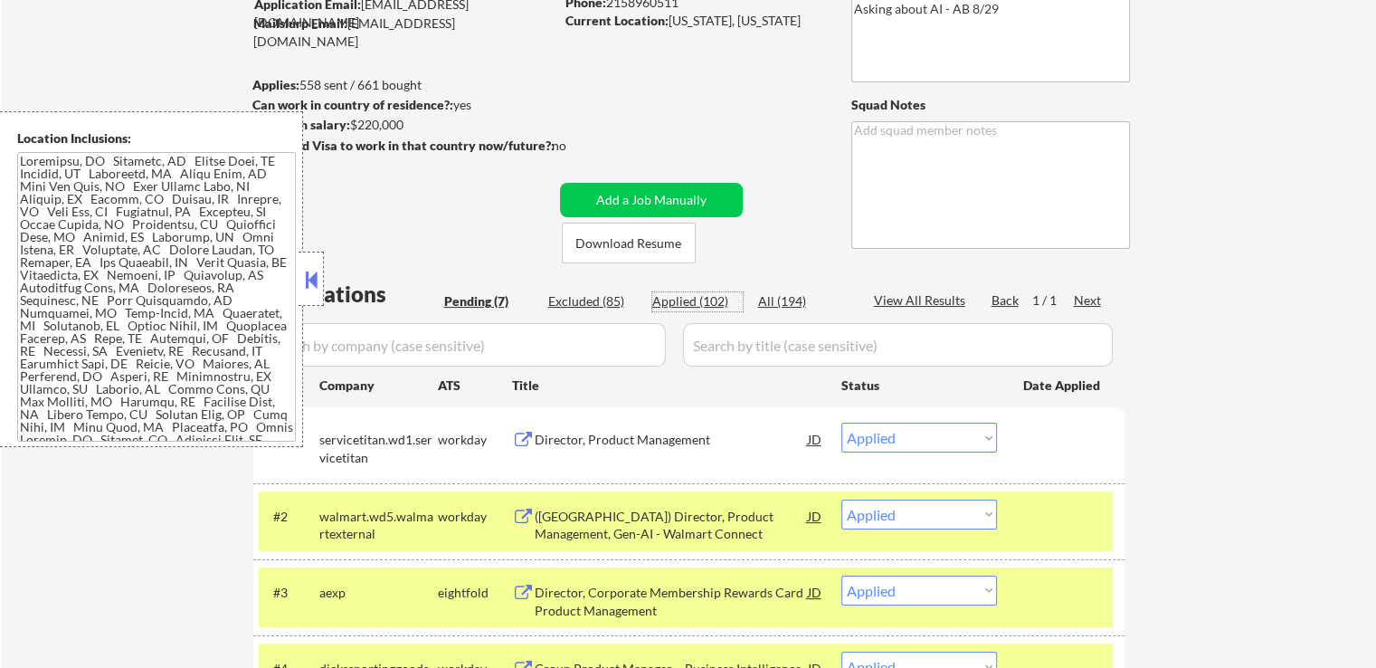
select select ""applied""
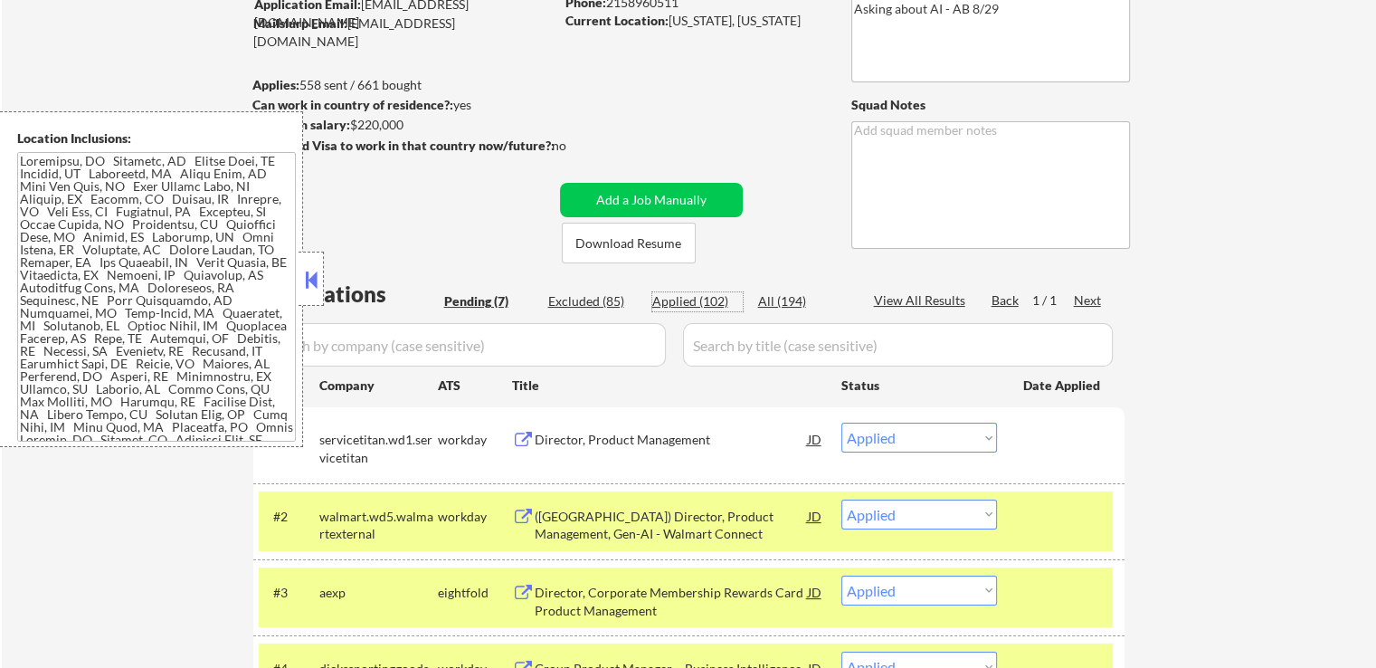
select select ""applied""
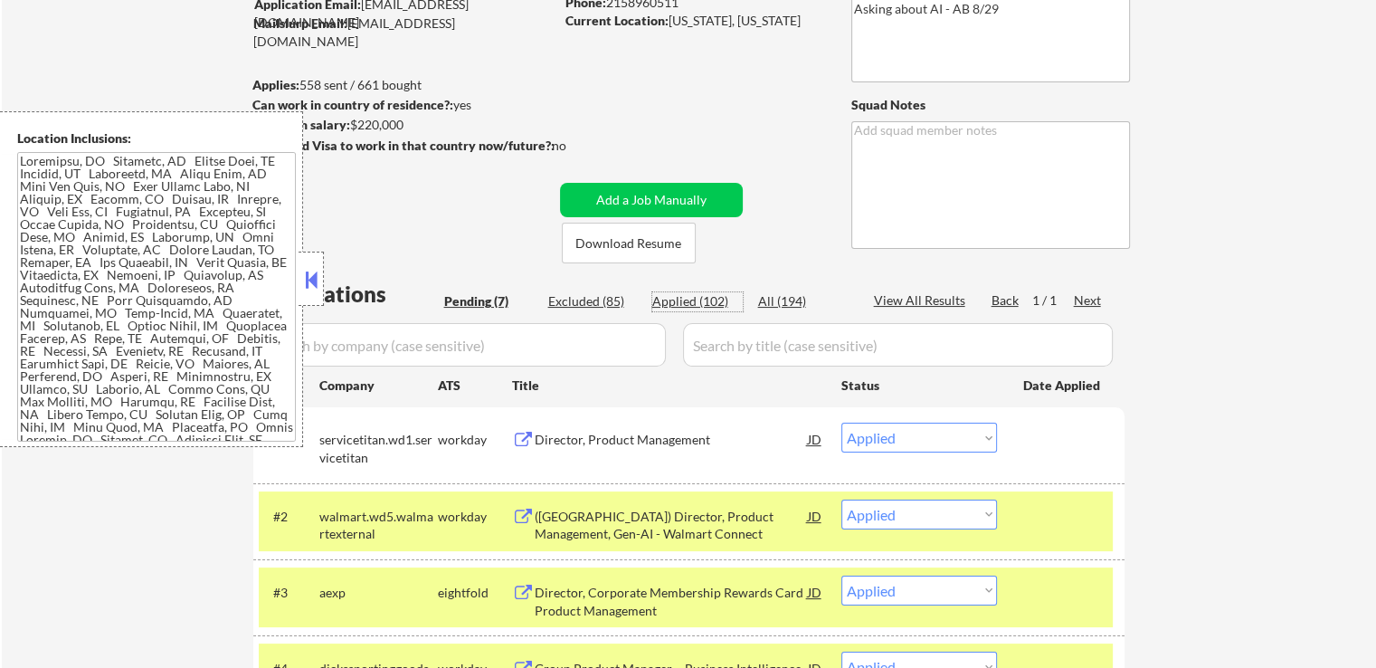
select select ""applied""
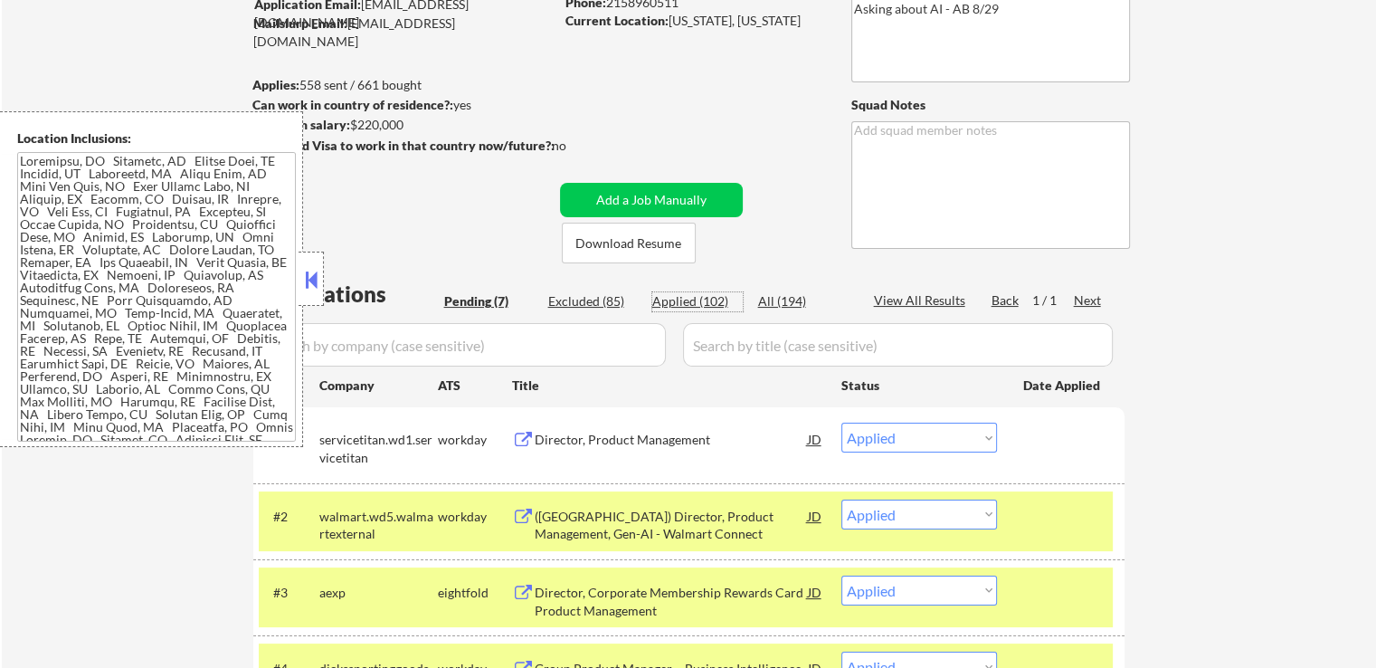
select select ""applied""
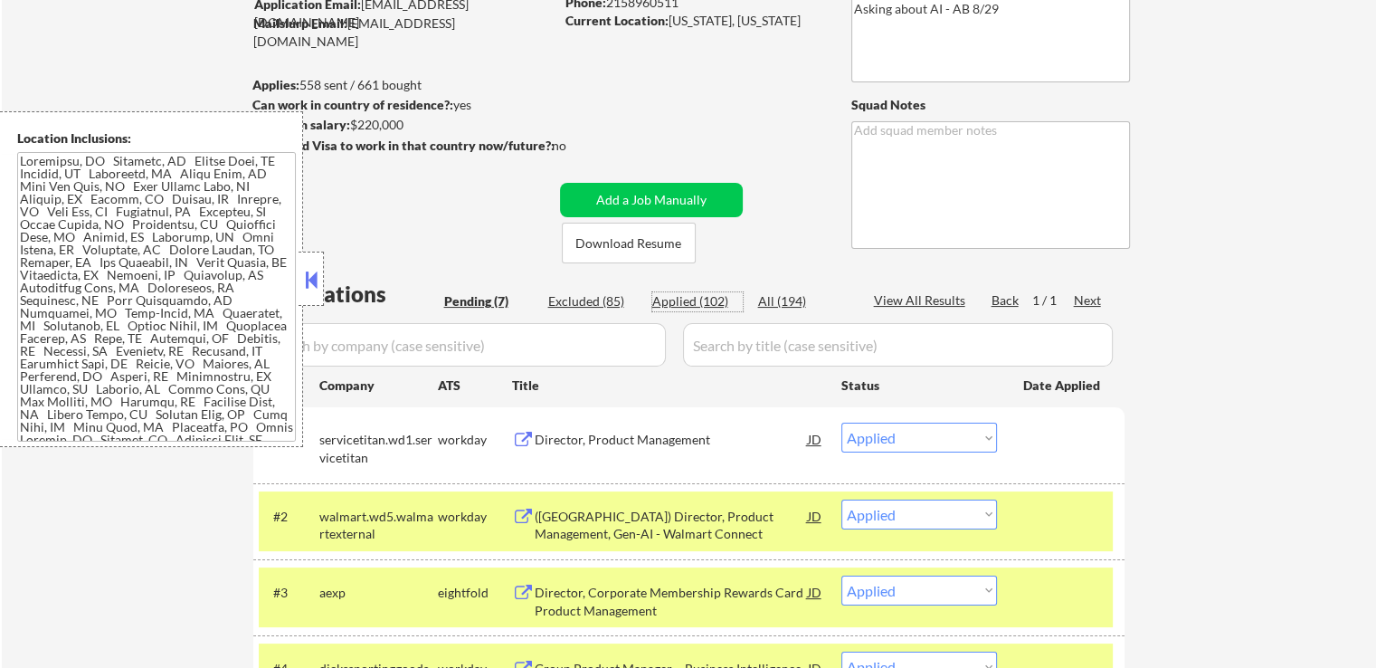
select select ""applied""
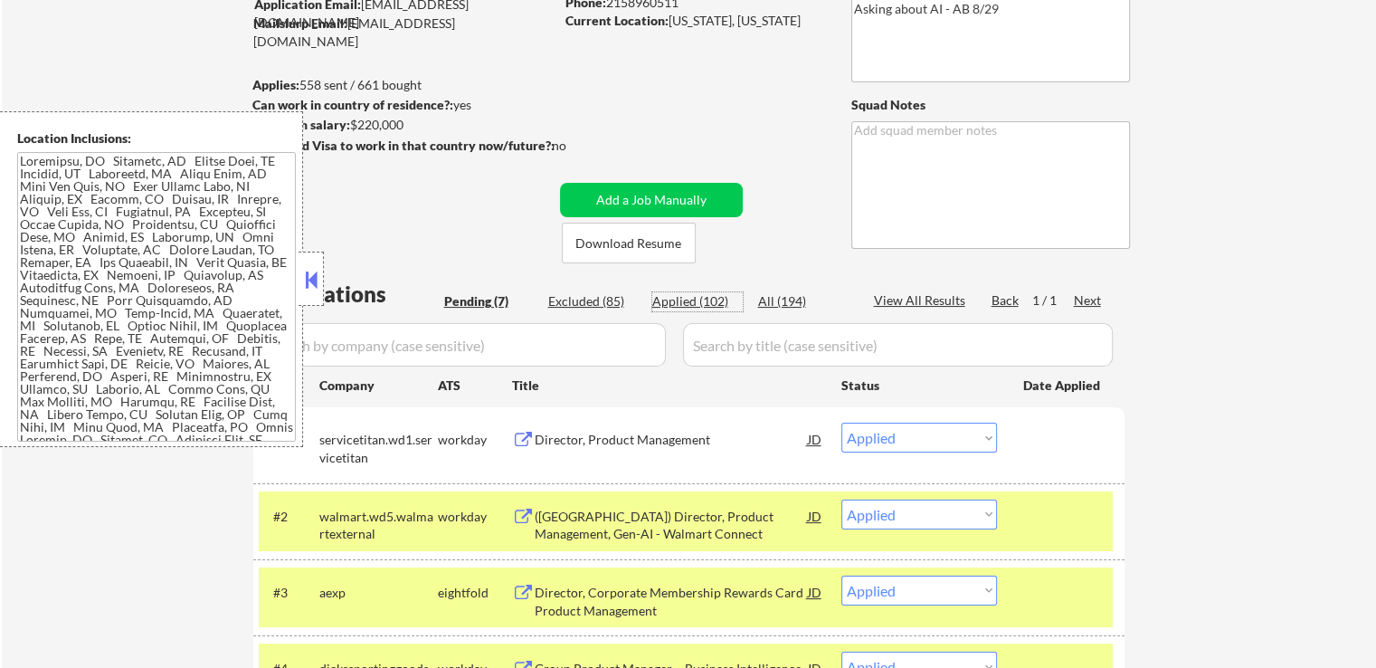
select select ""applied""
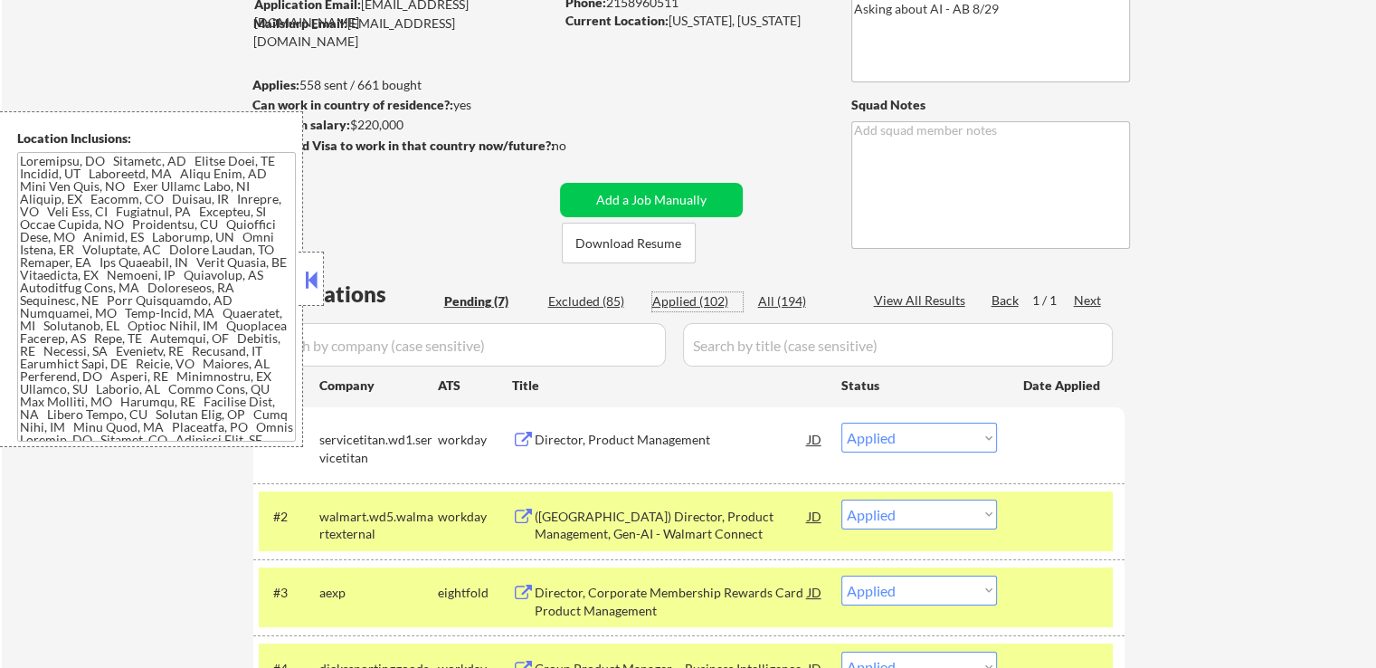
select select ""applied""
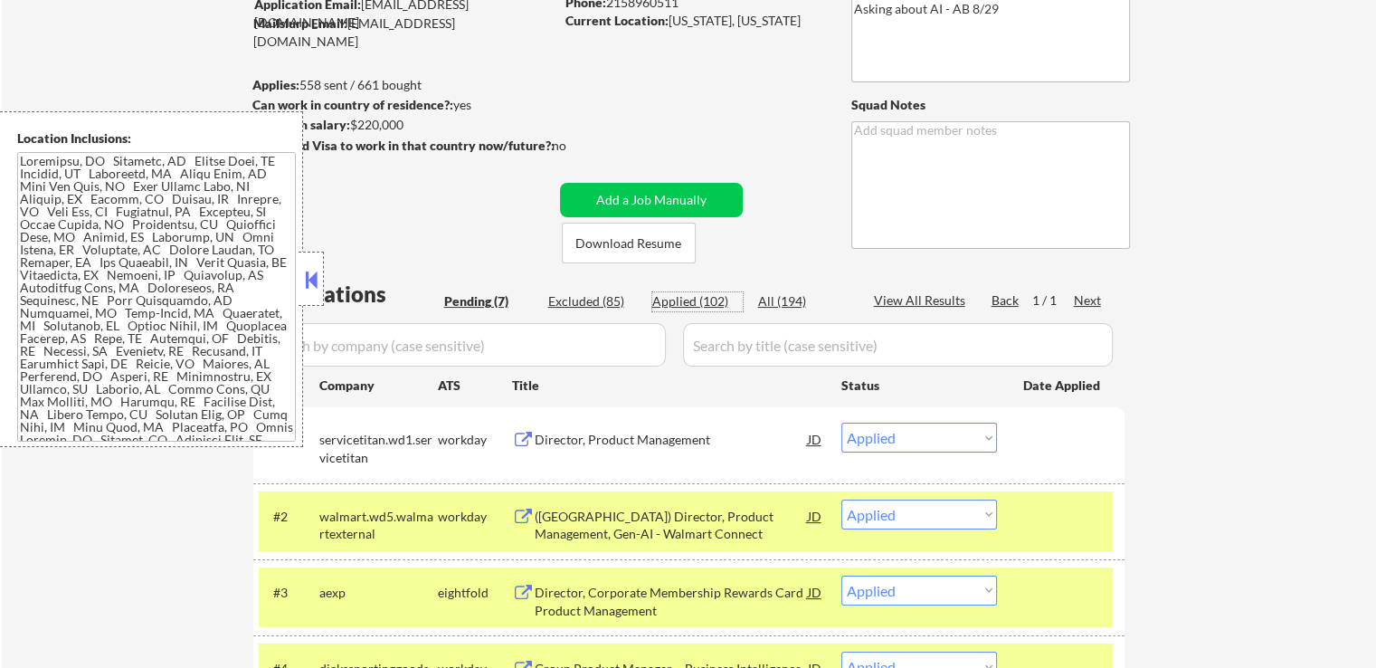
select select ""applied""
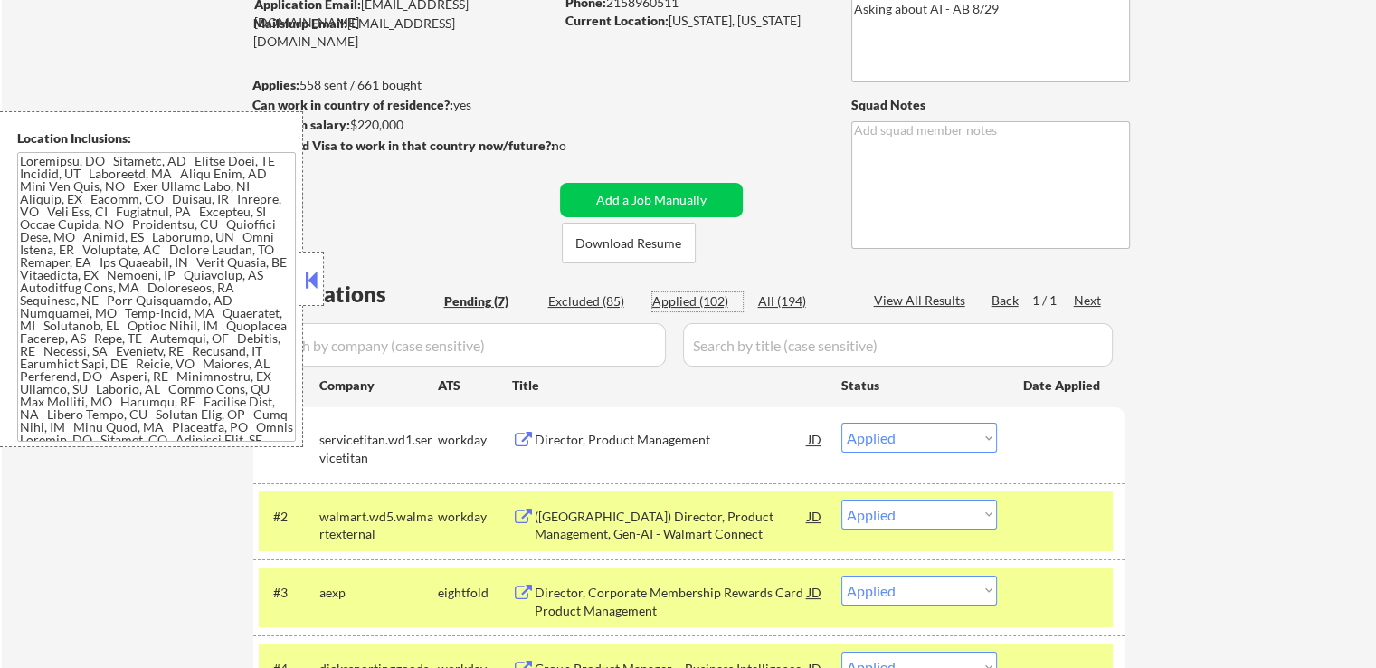
select select ""applied""
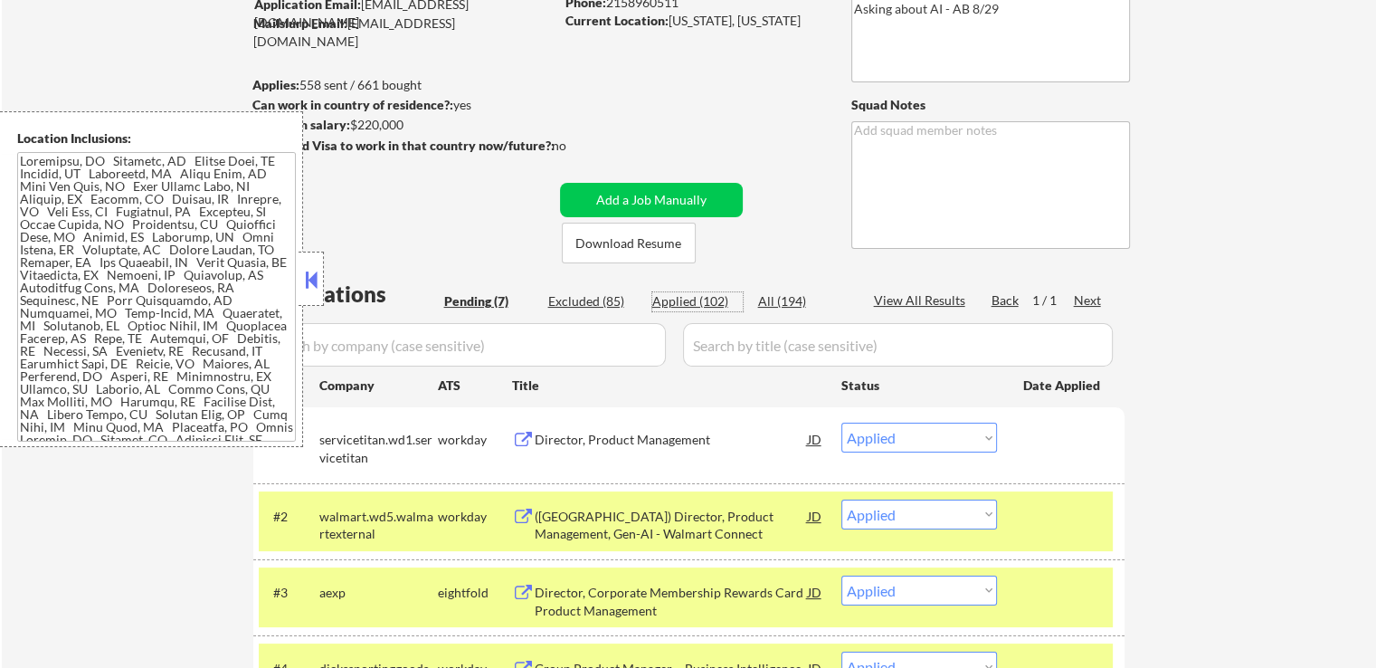
select select ""applied""
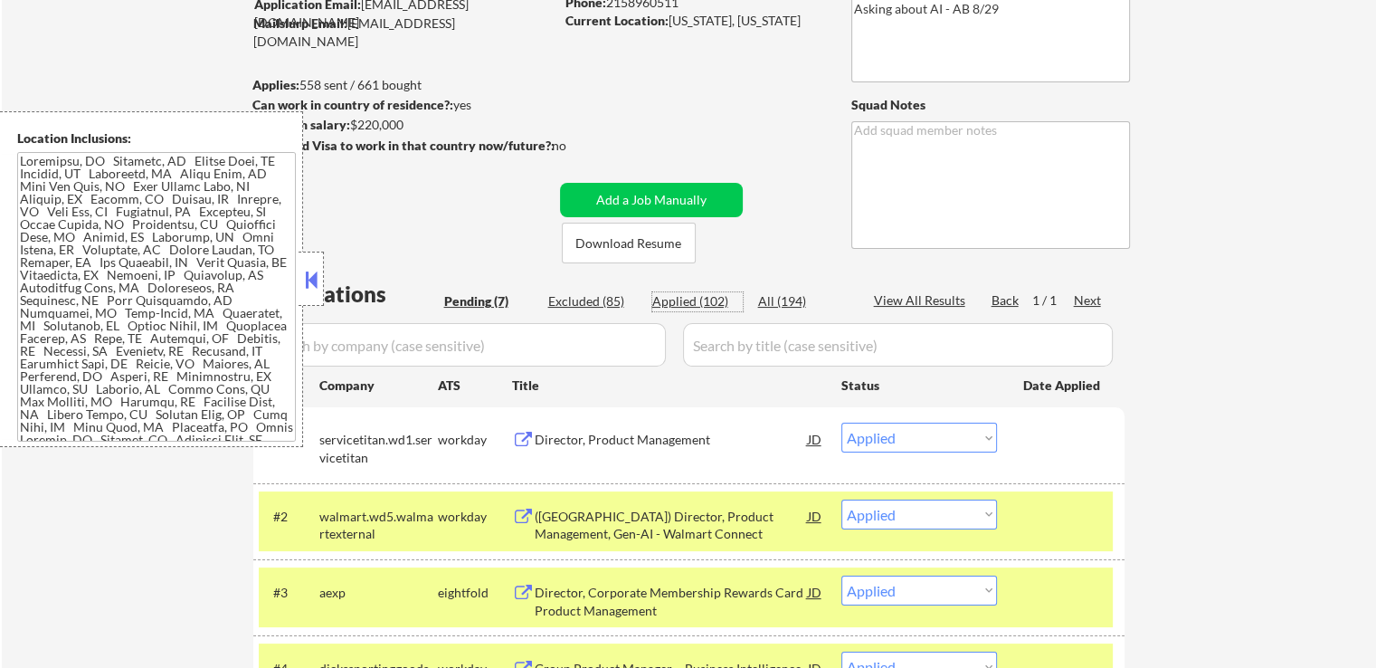
select select ""applied""
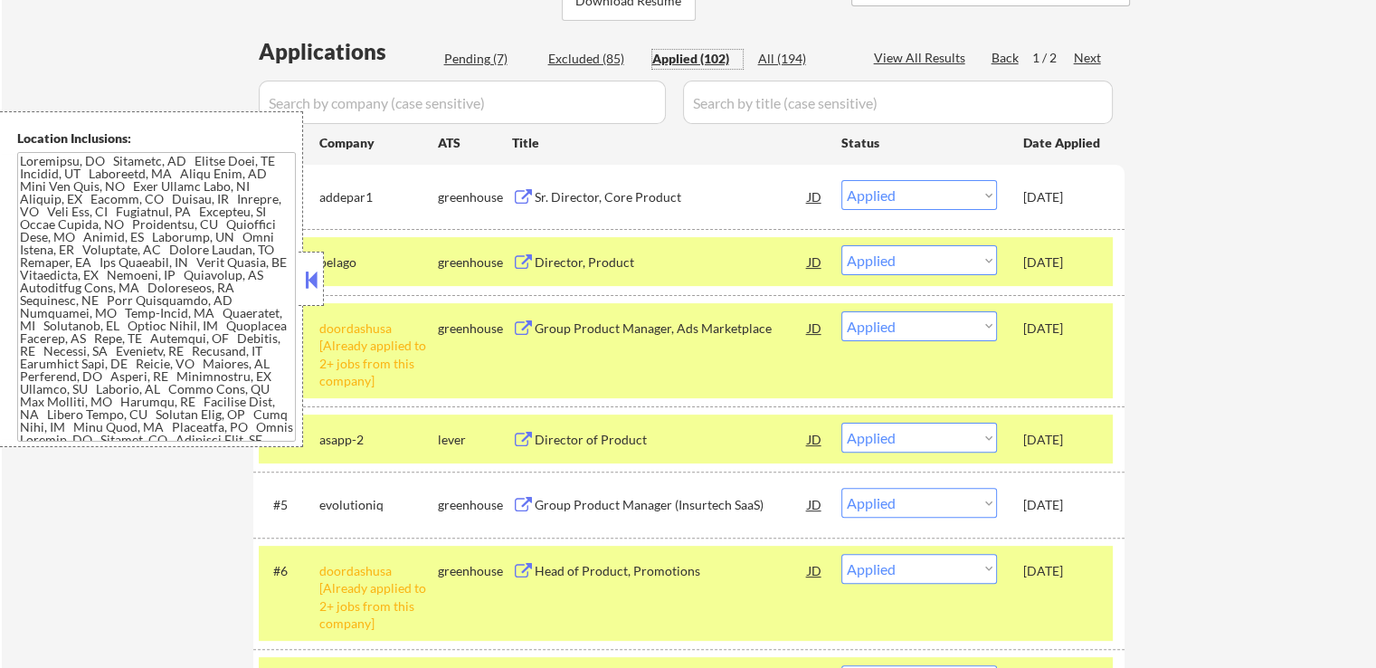
scroll to position [445, 0]
